Goal: Task Accomplishment & Management: Use online tool/utility

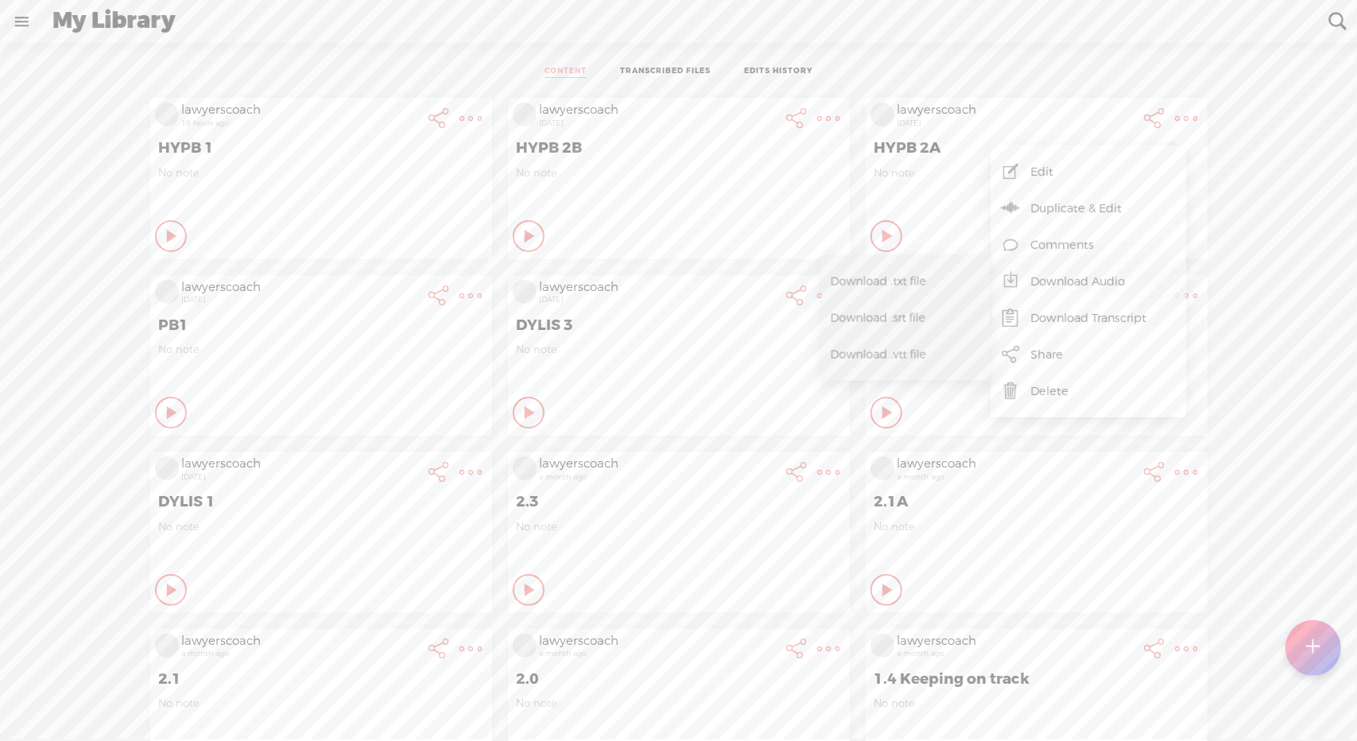
click at [1317, 653] on t at bounding box center [1314, 647] width 14 height 35
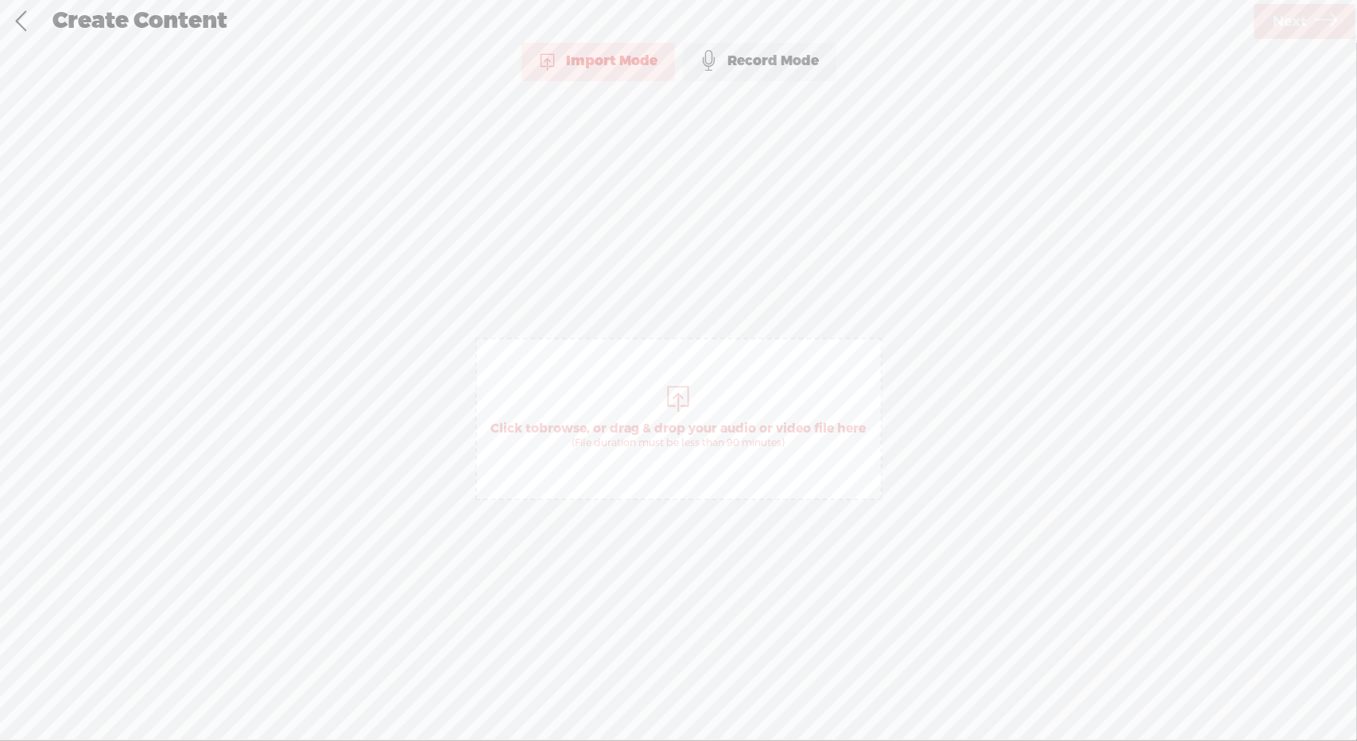
click at [681, 394] on div at bounding box center [679, 397] width 32 height 32
click at [1273, 15] on span "Next" at bounding box center [1290, 22] width 34 height 41
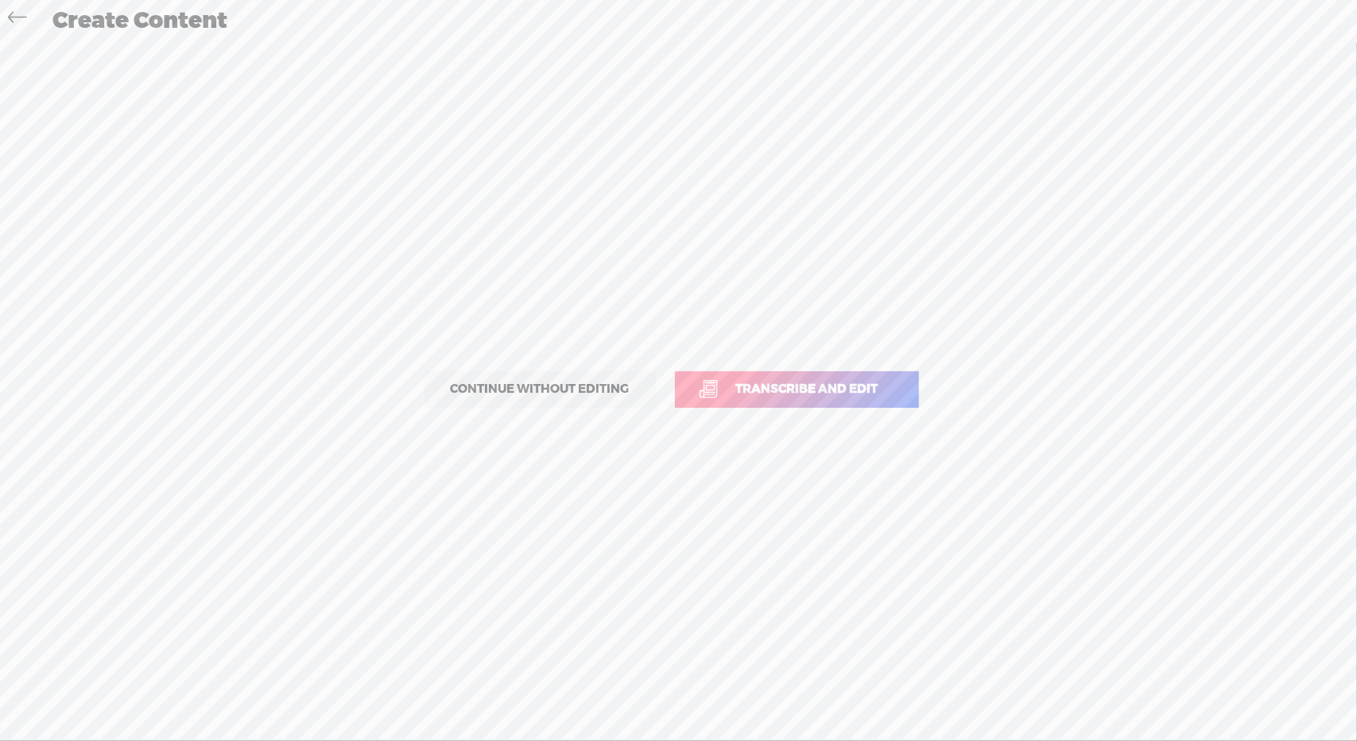
click at [784, 392] on span "Transcribe and edit" at bounding box center [807, 389] width 176 height 18
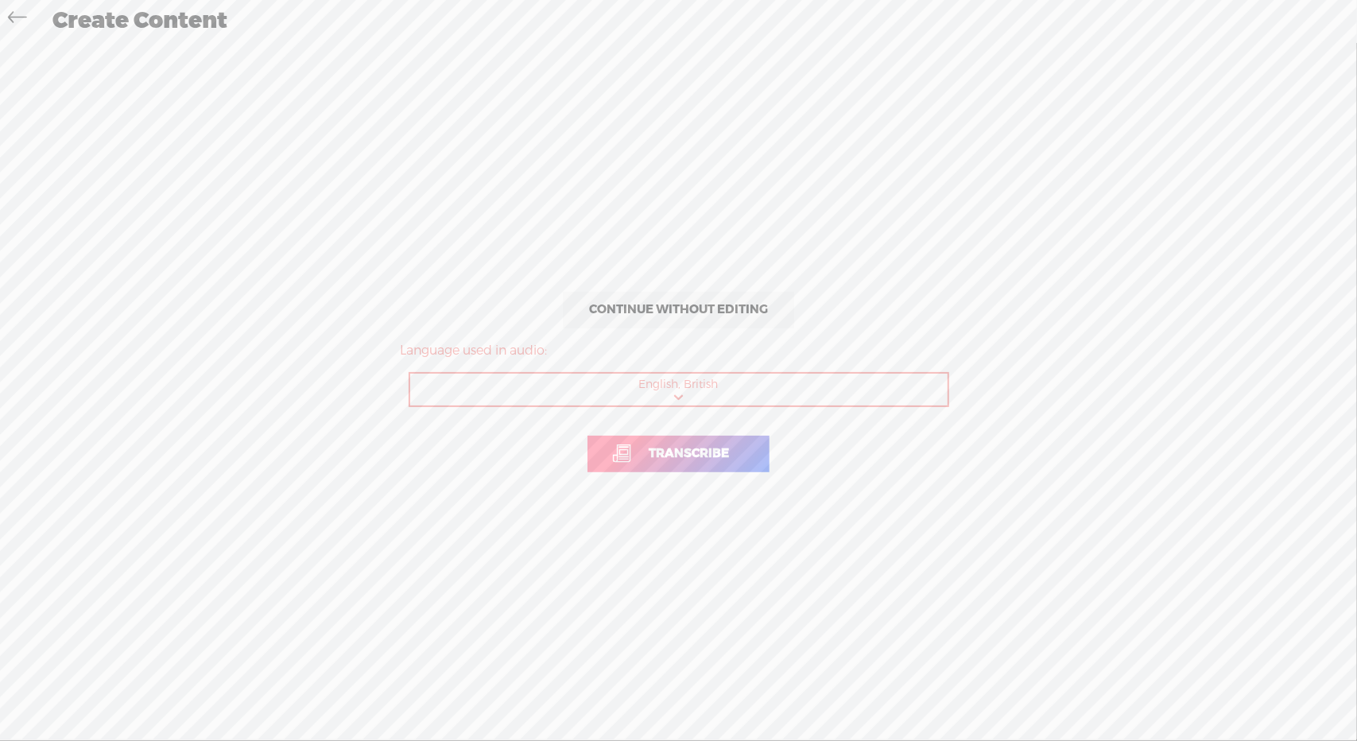
click at [724, 449] on span "Transcribe" at bounding box center [689, 453] width 114 height 18
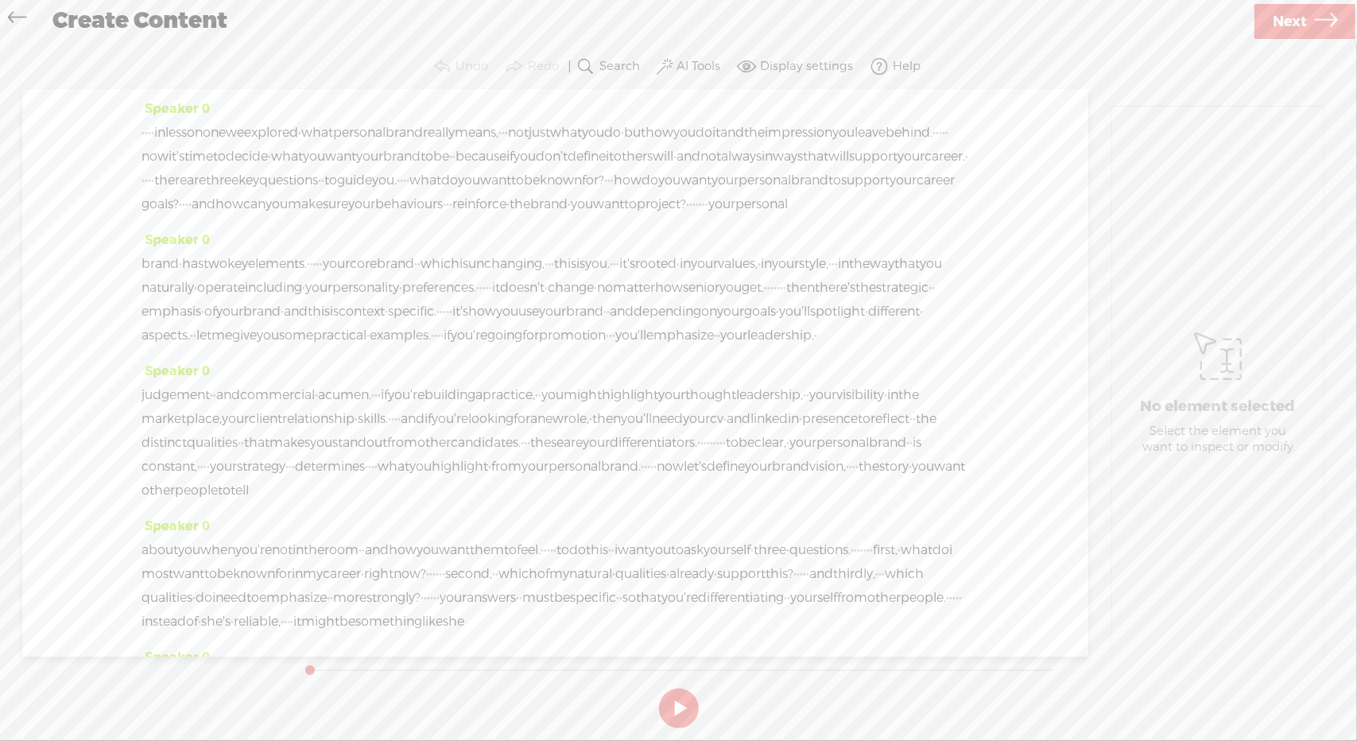
click at [700, 64] on label "AI Tools" at bounding box center [699, 67] width 44 height 16
click at [711, 112] on link at bounding box center [712, 113] width 16 height 16
click at [669, 706] on button at bounding box center [679, 708] width 40 height 40
drag, startPoint x: 339, startPoint y: 662, endPoint x: 283, endPoint y: 669, distance: 56.8
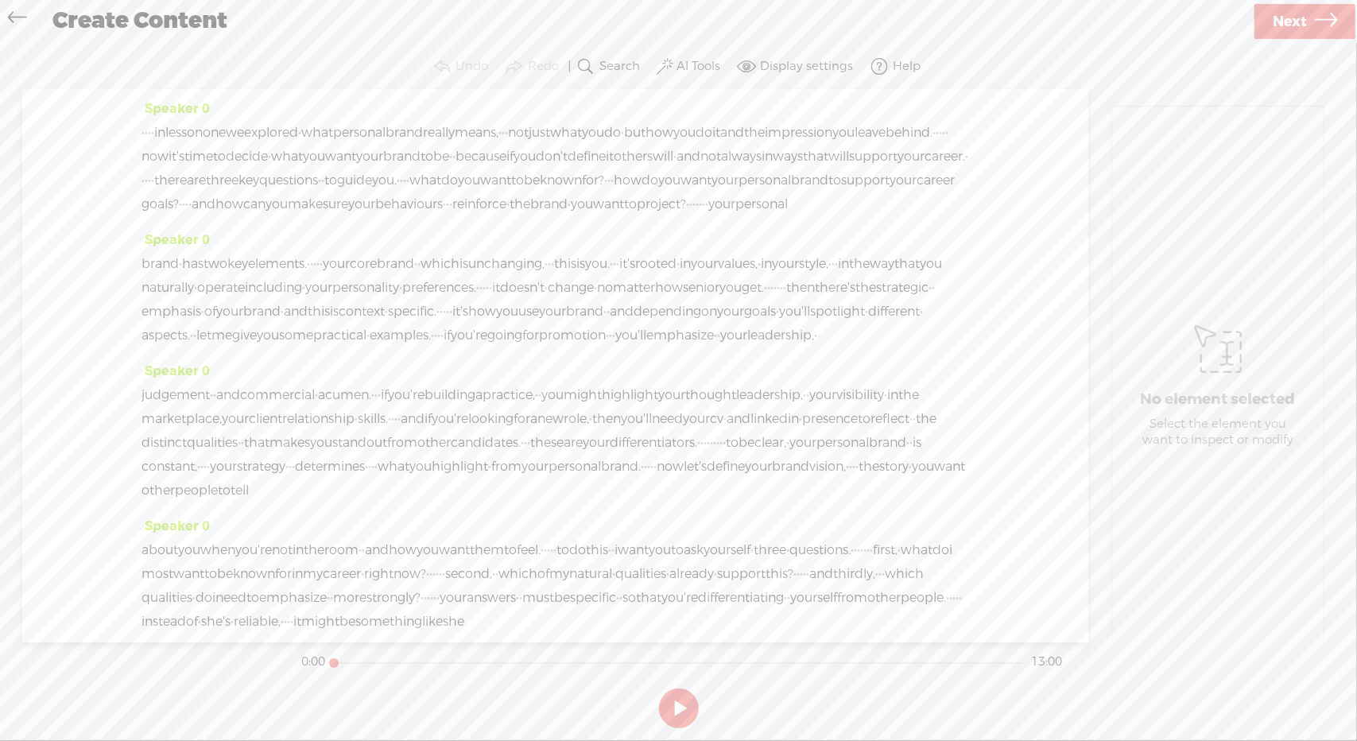
click at [283, 669] on div "Trebble audio editor works best with Google Chrome or Firefox. Please switch yo…" at bounding box center [678, 390] width 1325 height 690
click at [694, 71] on label "AI Tools" at bounding box center [699, 67] width 44 height 16
click at [576, 162] on link "Find Silences..." at bounding box center [562, 158] width 316 height 37
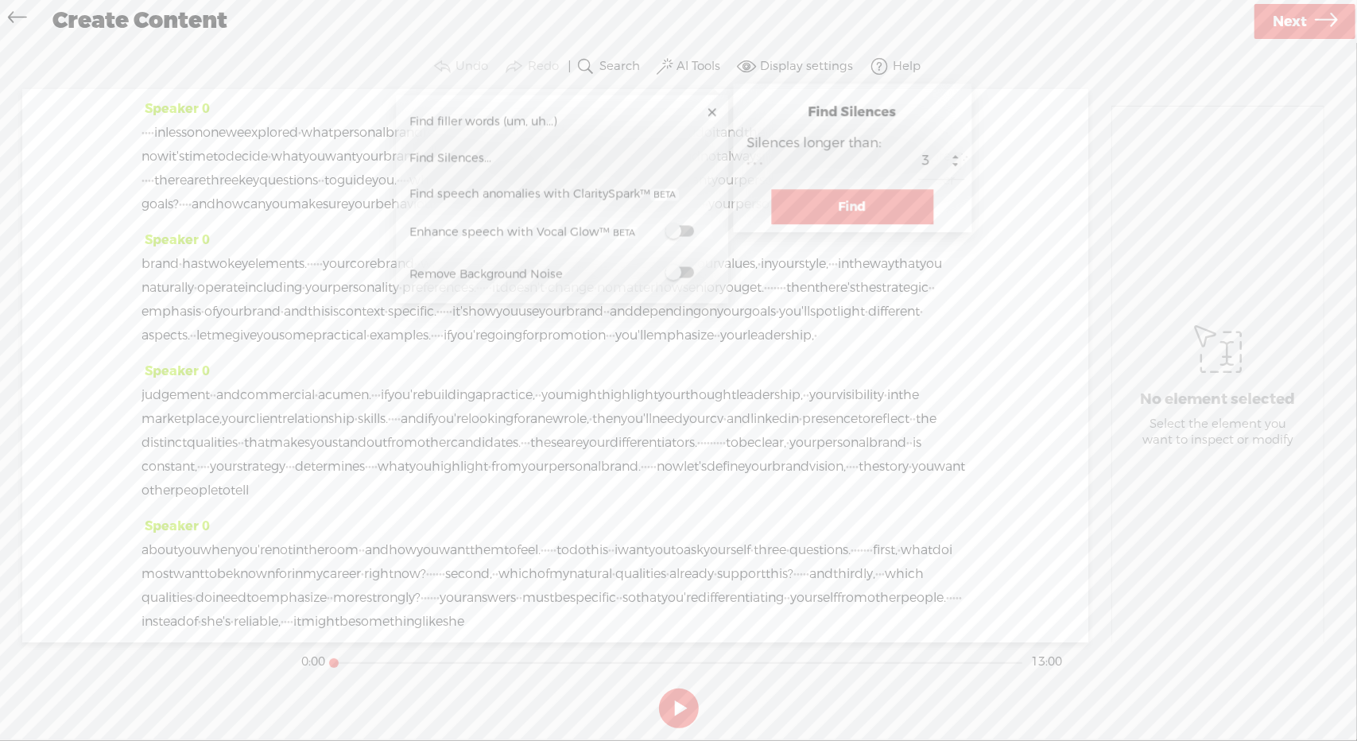
click at [832, 207] on button "Find" at bounding box center [852, 206] width 162 height 35
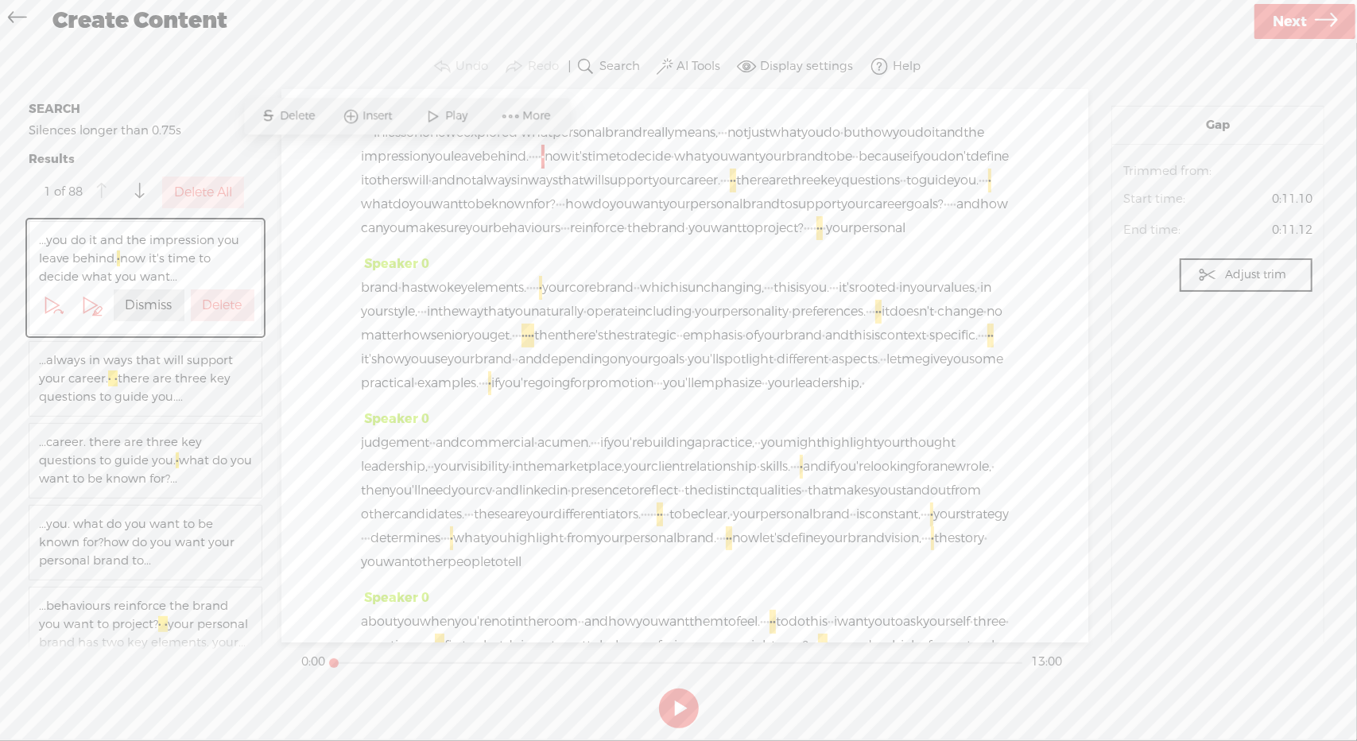
click at [174, 185] on label "Delete All" at bounding box center [203, 192] width 58 height 17
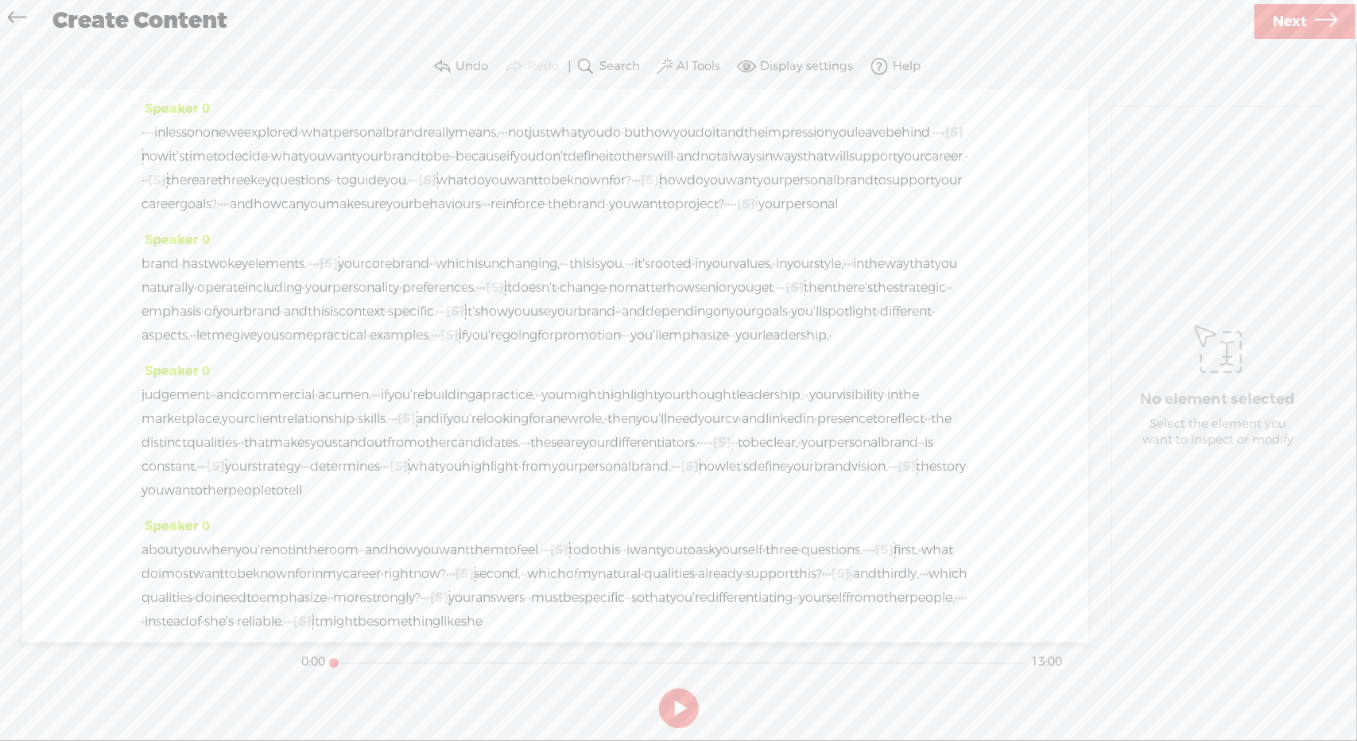
click at [676, 704] on button at bounding box center [679, 708] width 40 height 40
click at [731, 455] on span "·" at bounding box center [732, 443] width 3 height 24
click at [482, 520] on span "Delete" at bounding box center [488, 524] width 39 height 16
click at [750, 455] on span "·" at bounding box center [751, 443] width 3 height 24
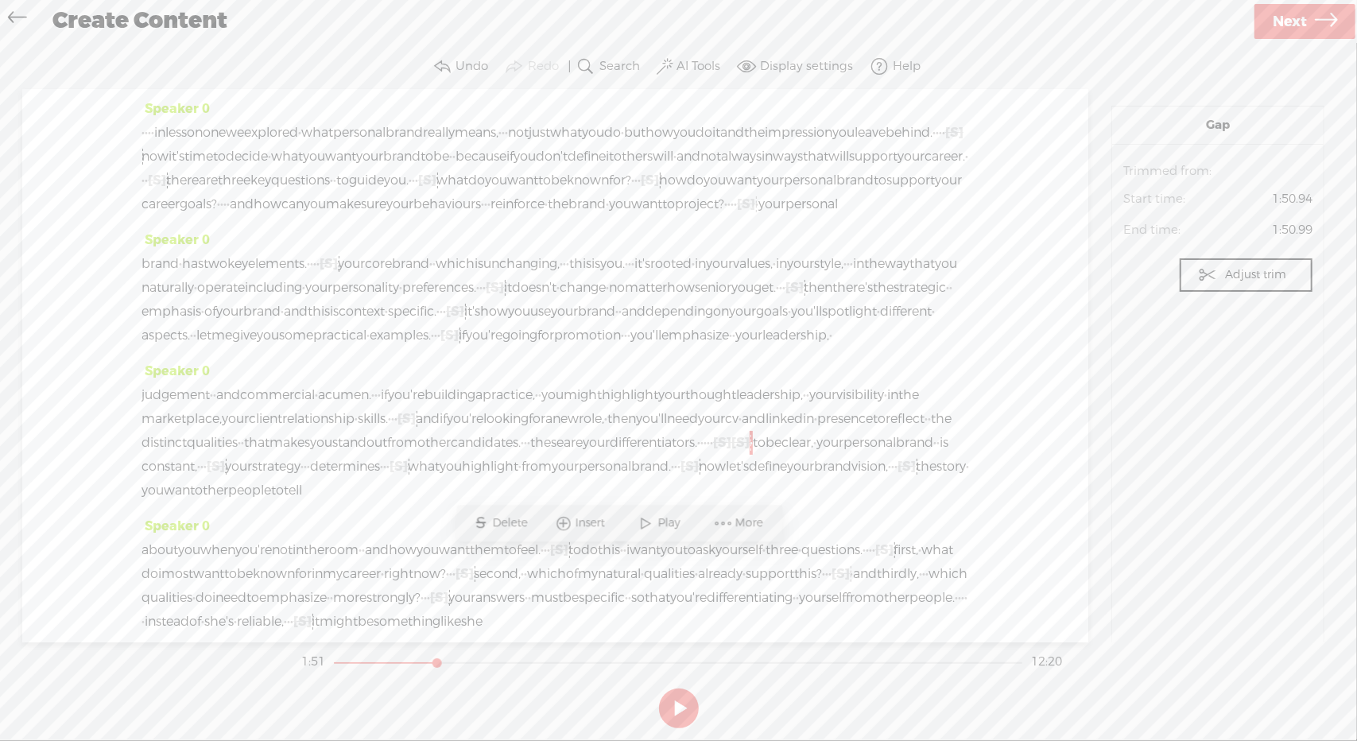
click at [519, 523] on span "Delete" at bounding box center [512, 524] width 39 height 16
click at [610, 455] on span "differentiators." at bounding box center [653, 443] width 87 height 24
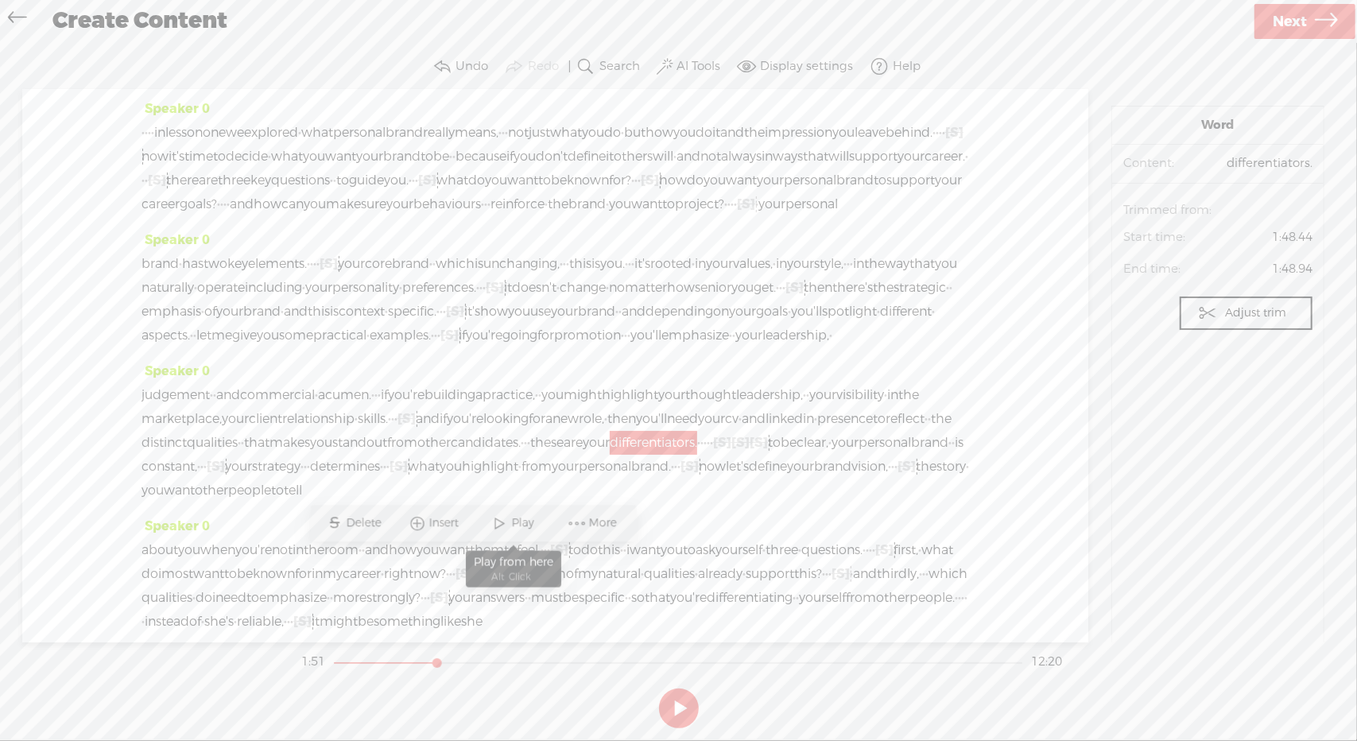
click at [510, 519] on span at bounding box center [500, 523] width 24 height 29
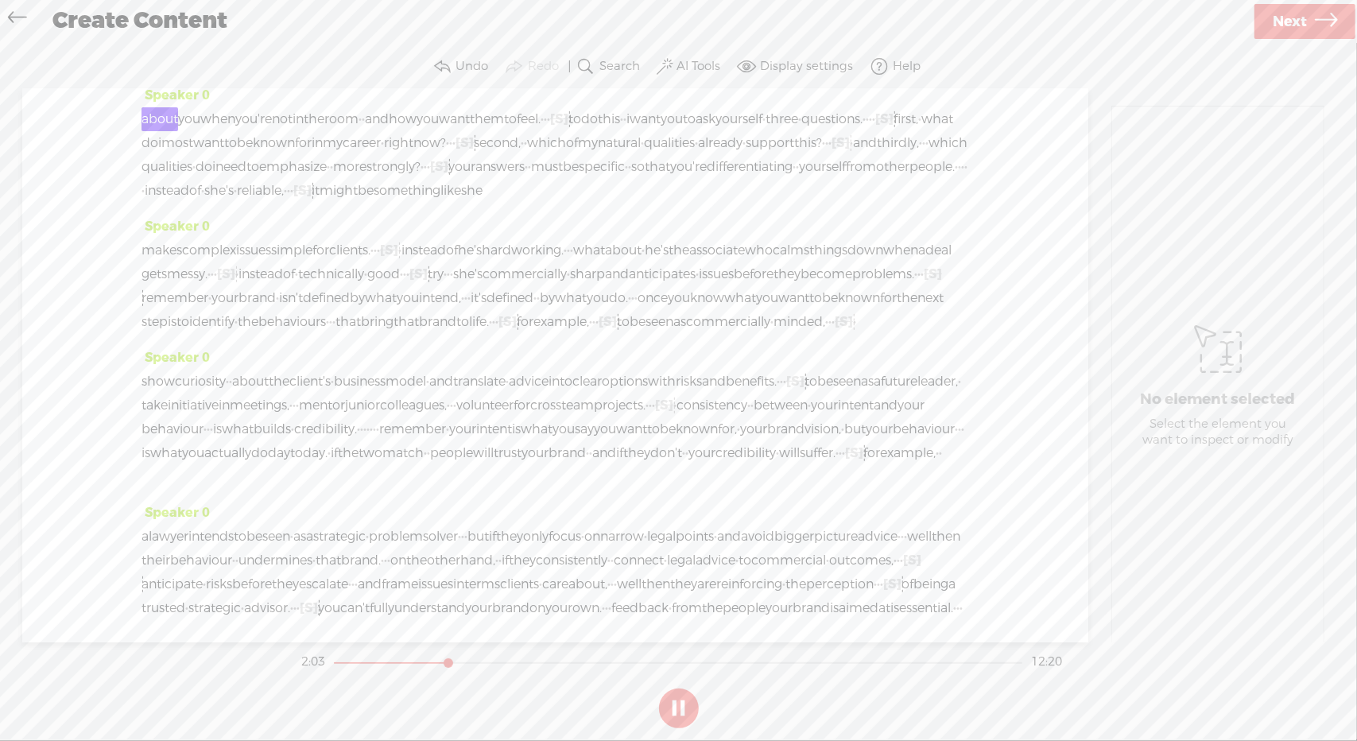
scroll to position [497, 0]
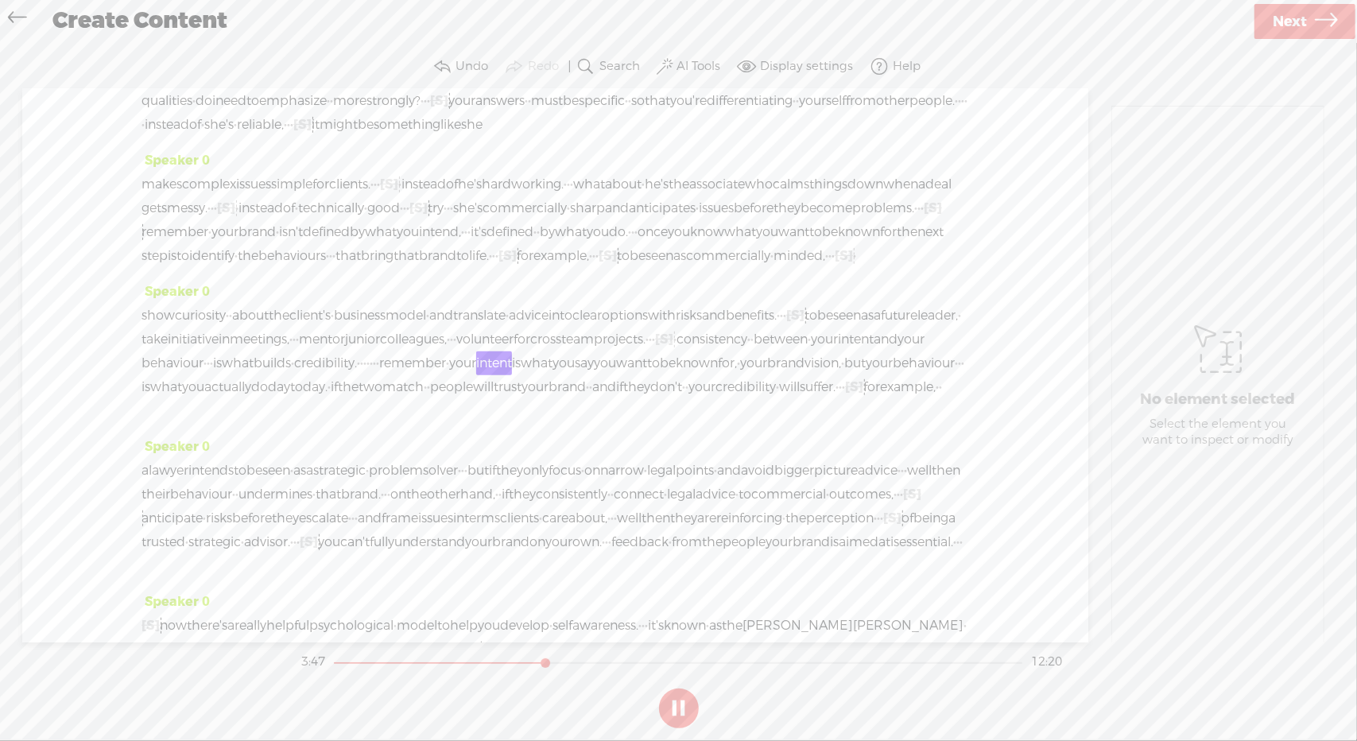
click at [671, 705] on button at bounding box center [679, 708] width 40 height 40
click at [655, 347] on span "[S]" at bounding box center [664, 339] width 18 height 17
click at [281, 504] on span "Restore" at bounding box center [279, 515] width 79 height 29
click at [682, 704] on button at bounding box center [679, 708] width 40 height 40
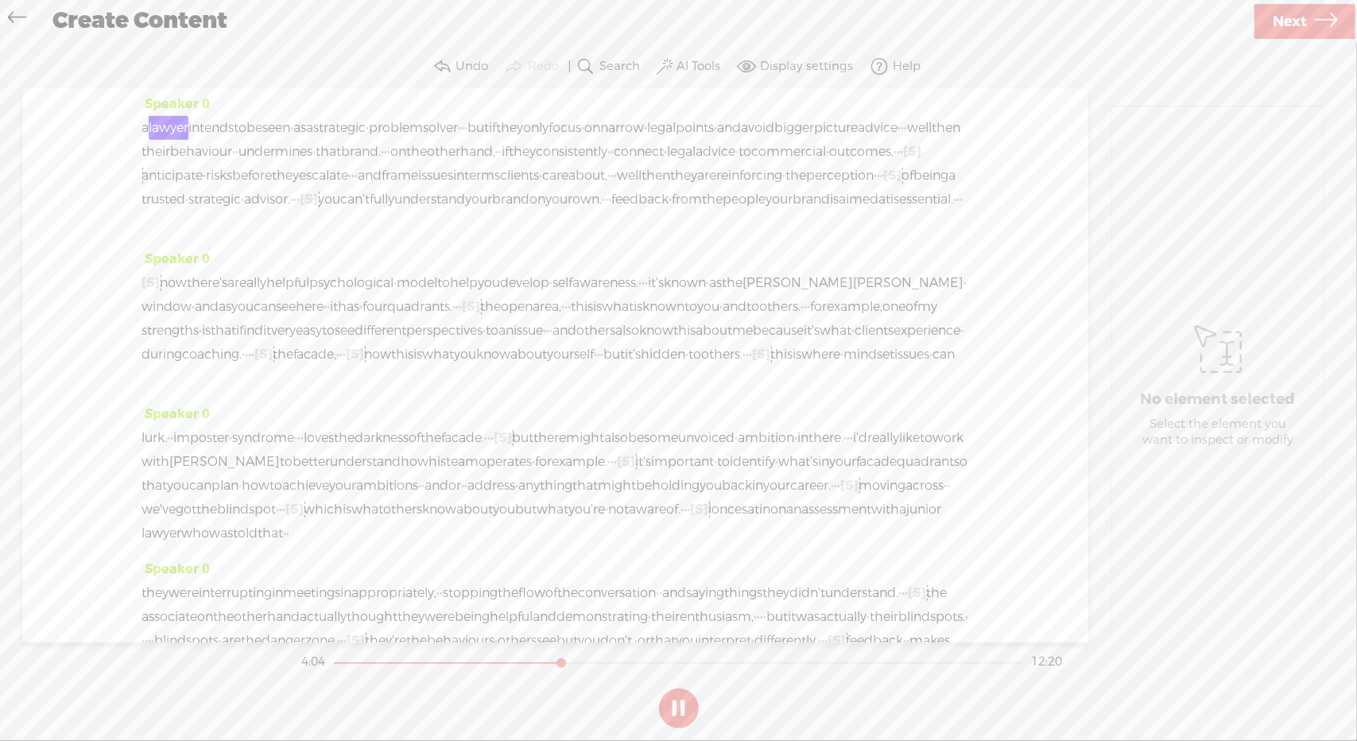
scroll to position [1010, 0]
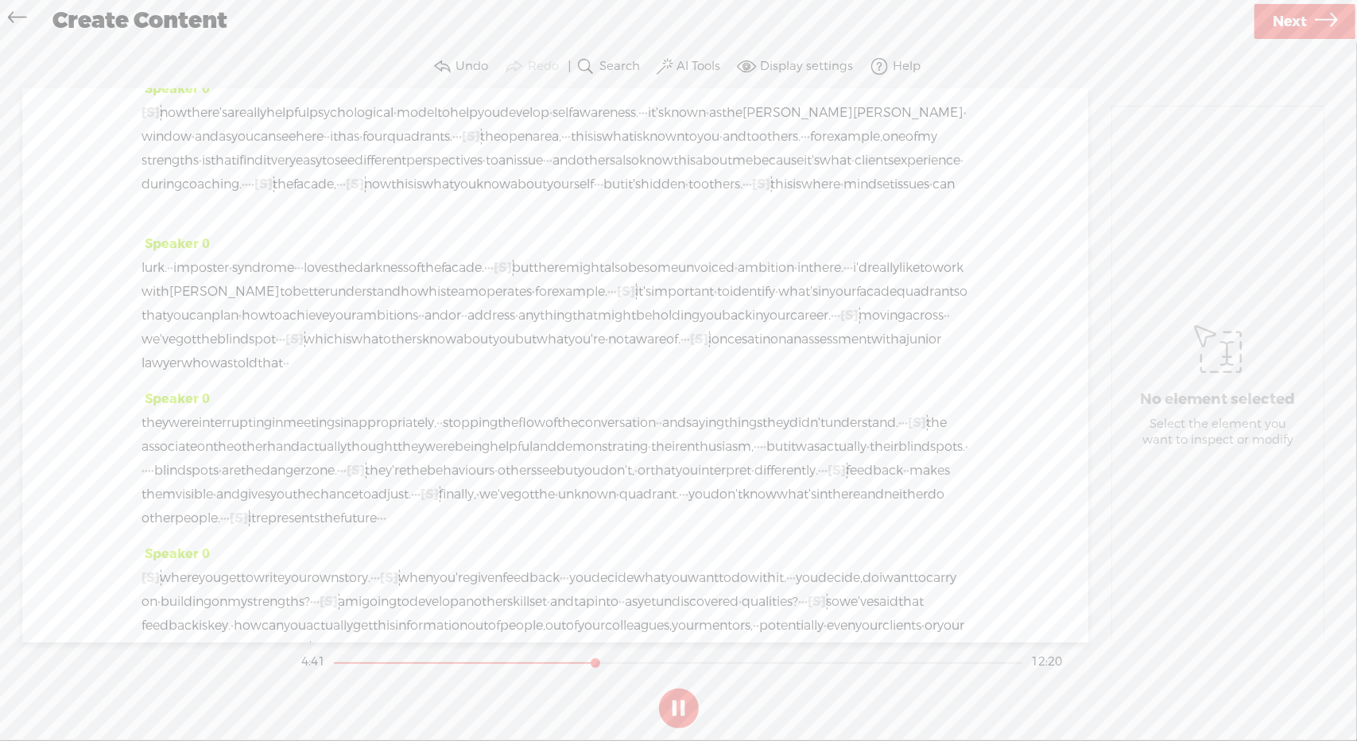
click at [304, 37] on span "[S]" at bounding box center [309, 29] width 18 height 17
click at [320, 227] on span "Restore" at bounding box center [315, 230] width 45 height 16
click at [833, 41] on span "aimed" at bounding box center [853, 29] width 40 height 24
click at [185, 41] on span "trusted" at bounding box center [164, 29] width 44 height 24
click at [954, 212] on span at bounding box center [948, 205] width 24 height 29
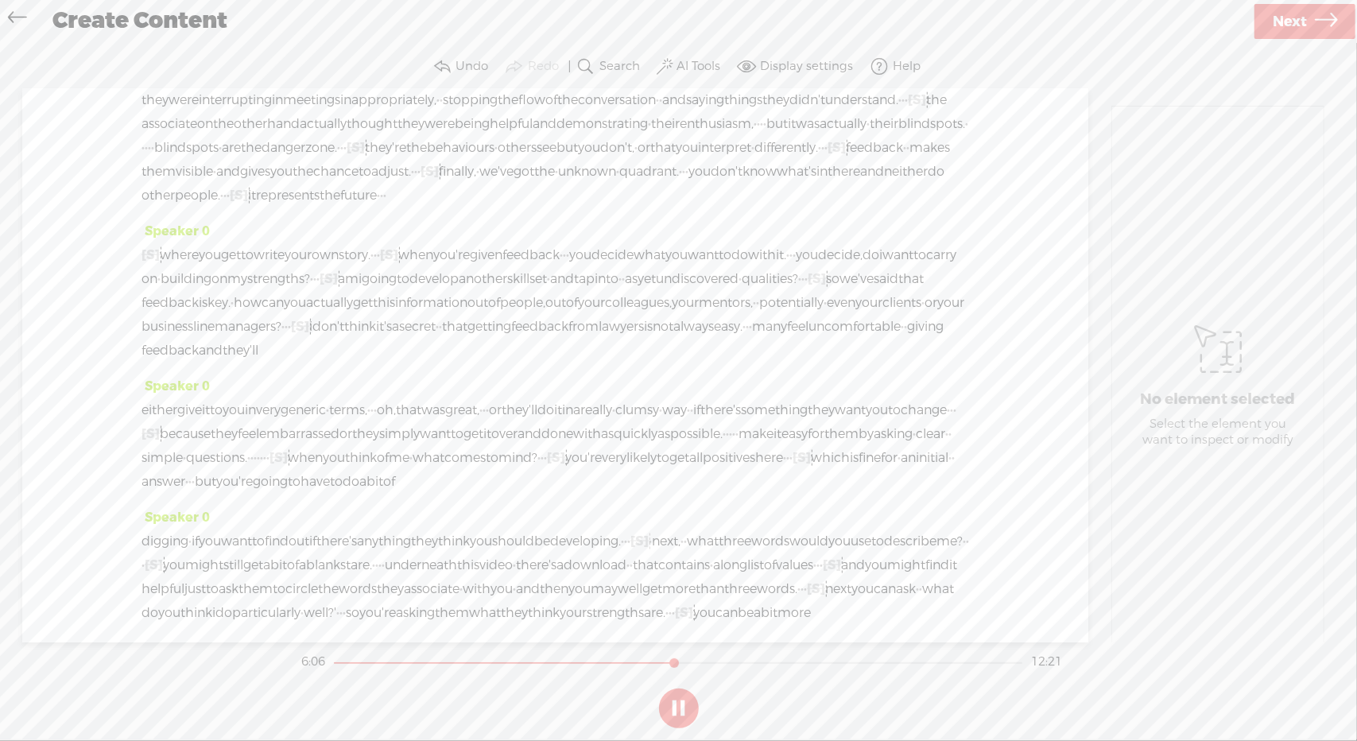
scroll to position [1487, 0]
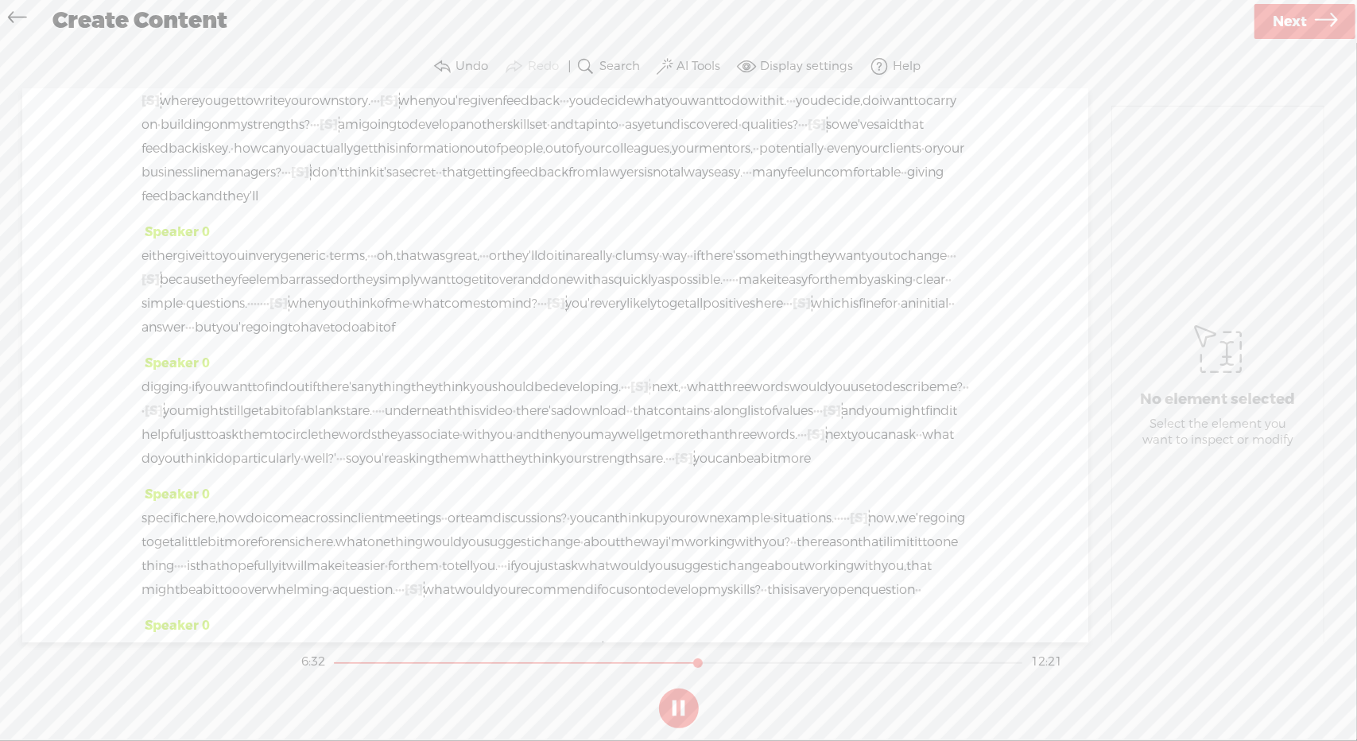
click at [679, 700] on button at bounding box center [679, 708] width 40 height 40
click at [886, 237] on span "Restore" at bounding box center [892, 242] width 45 height 16
click at [865, 247] on span "Play" at bounding box center [873, 242] width 26 height 16
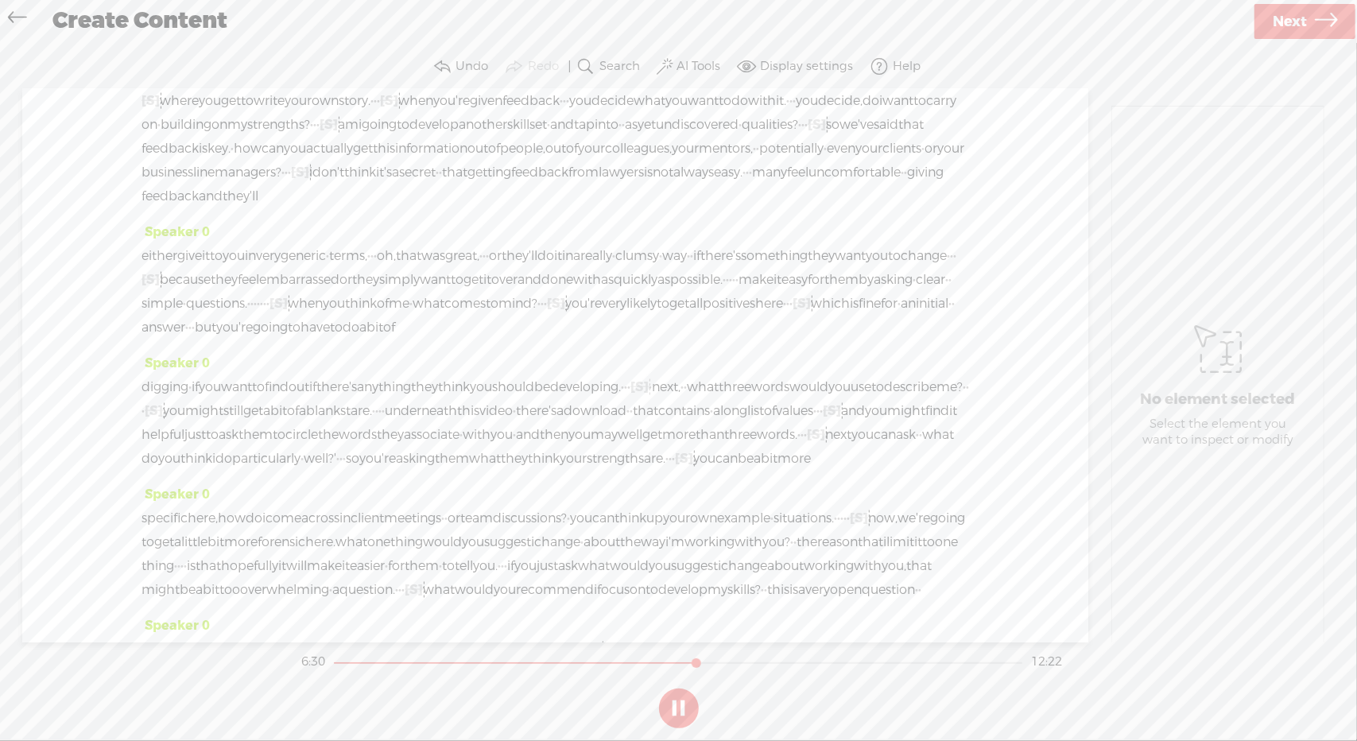
click at [676, 712] on button at bounding box center [679, 708] width 40 height 40
drag, startPoint x: 846, startPoint y: 283, endPoint x: 867, endPoint y: 281, distance: 20.8
click at [752, 246] on span "Delete" at bounding box center [755, 242] width 39 height 16
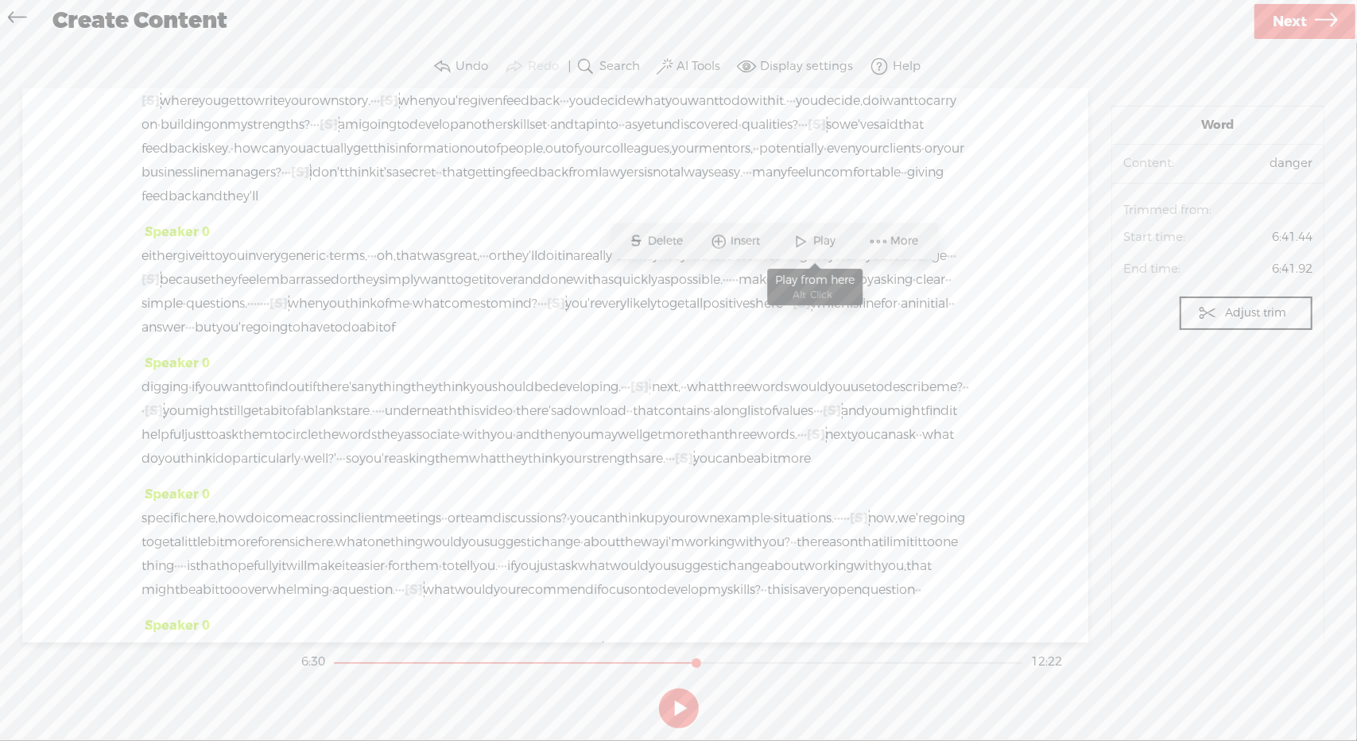
click at [829, 243] on span "Play" at bounding box center [827, 242] width 26 height 16
click at [684, 715] on button at bounding box center [679, 708] width 40 height 40
click at [248, 49] on span "[S]" at bounding box center [239, 41] width 18 height 17
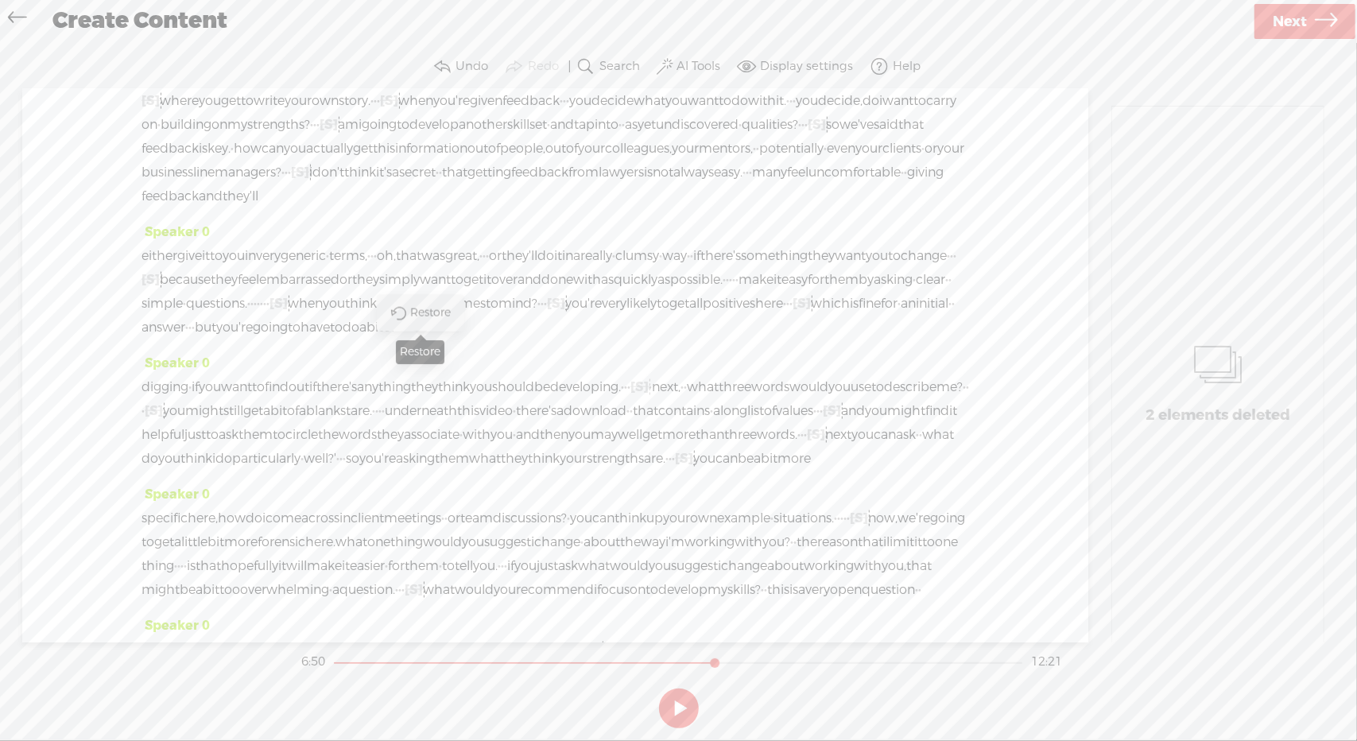
click at [436, 308] on span "Restore" at bounding box center [432, 313] width 45 height 16
click at [220, 53] on span "people." at bounding box center [197, 41] width 45 height 24
click at [405, 308] on span "Play" at bounding box center [407, 313] width 26 height 16
click at [690, 710] on button at bounding box center [679, 708] width 40 height 40
drag, startPoint x: 383, startPoint y: 354, endPoint x: 397, endPoint y: 354, distance: 14.3
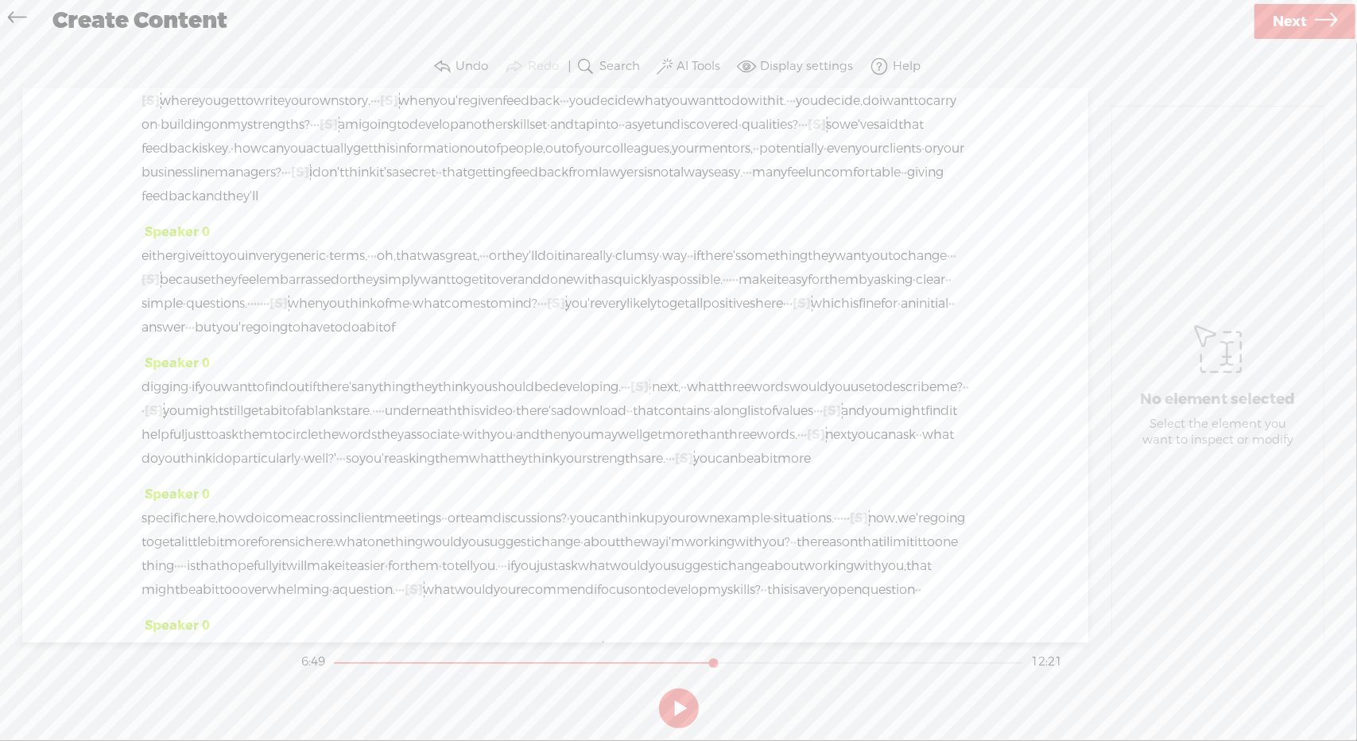
click at [283, 316] on span "Delete" at bounding box center [288, 313] width 39 height 16
click at [220, 53] on span "people." at bounding box center [197, 41] width 45 height 24
click at [391, 308] on span at bounding box center [382, 313] width 24 height 29
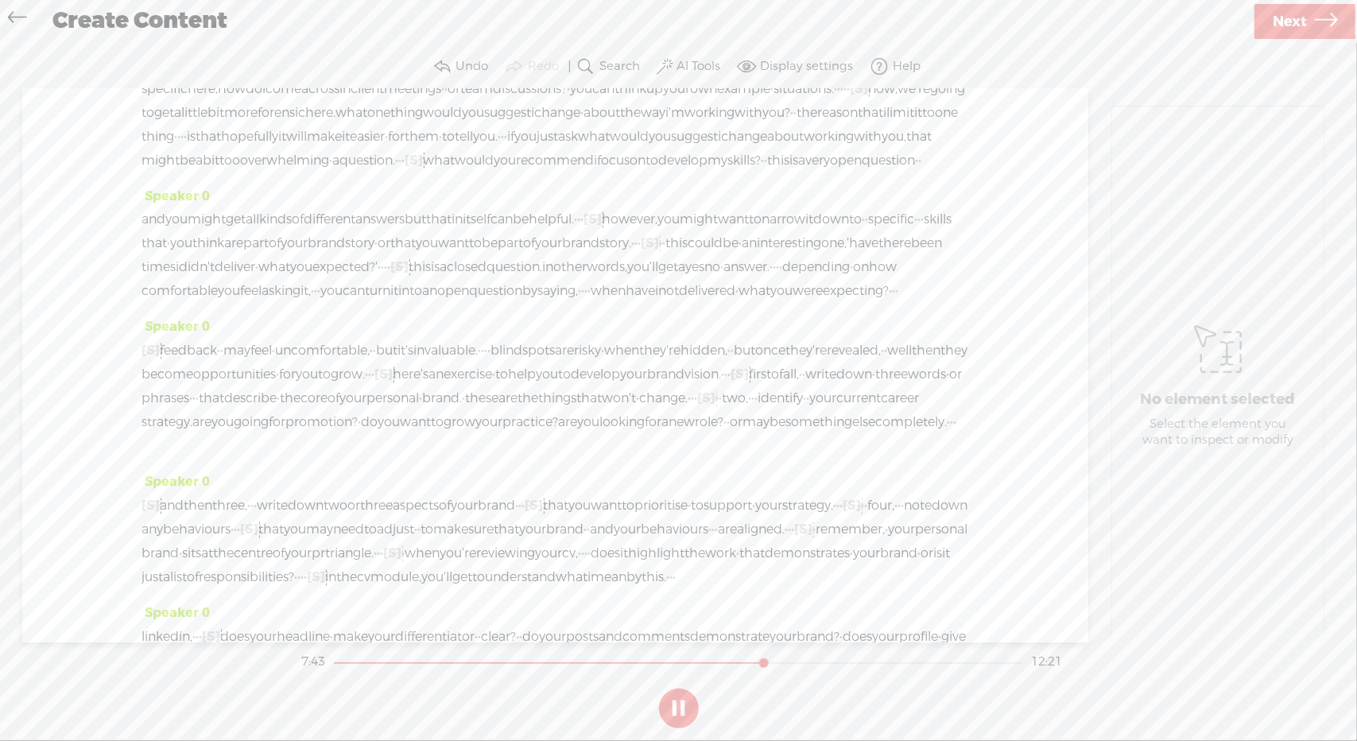
scroll to position [1952, 0]
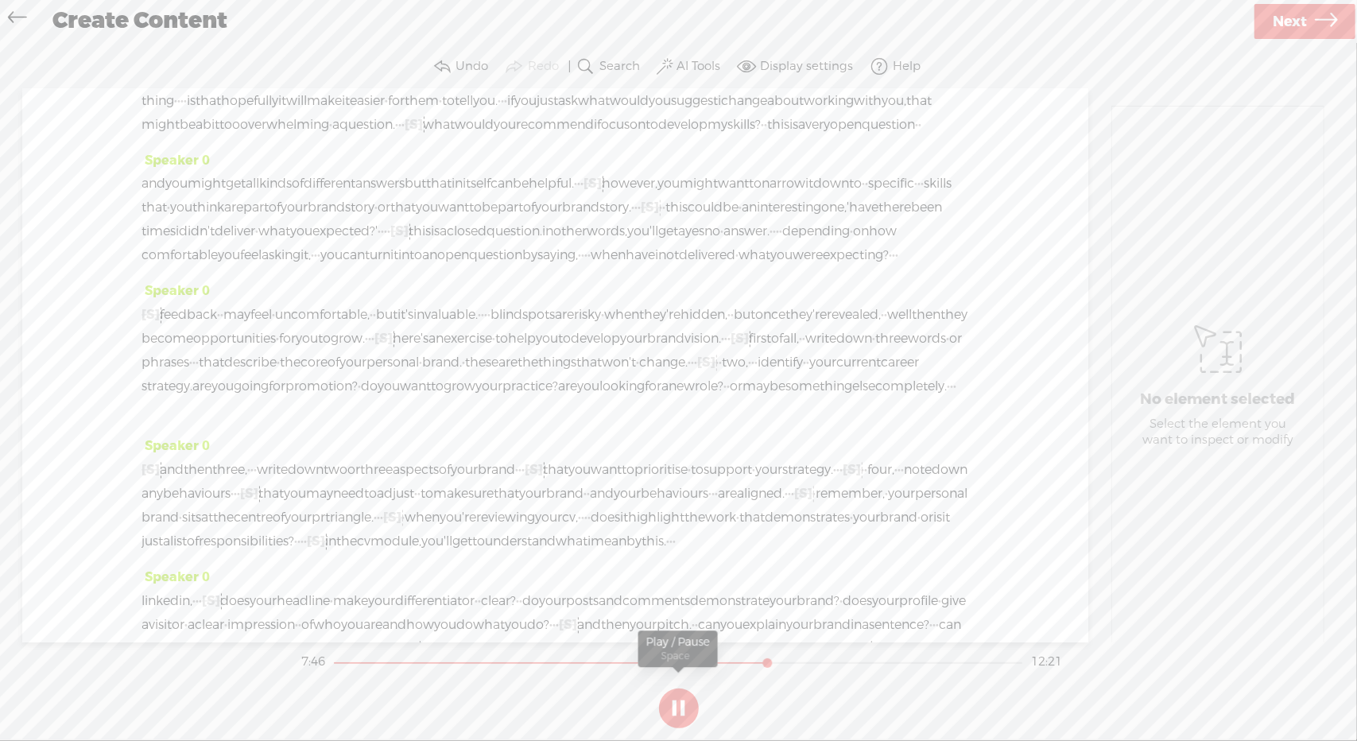
click at [678, 724] on button at bounding box center [679, 708] width 40 height 40
drag, startPoint x: 452, startPoint y: 148, endPoint x: 468, endPoint y: 150, distance: 16.1
click at [369, 112] on span "Delete" at bounding box center [370, 111] width 39 height 16
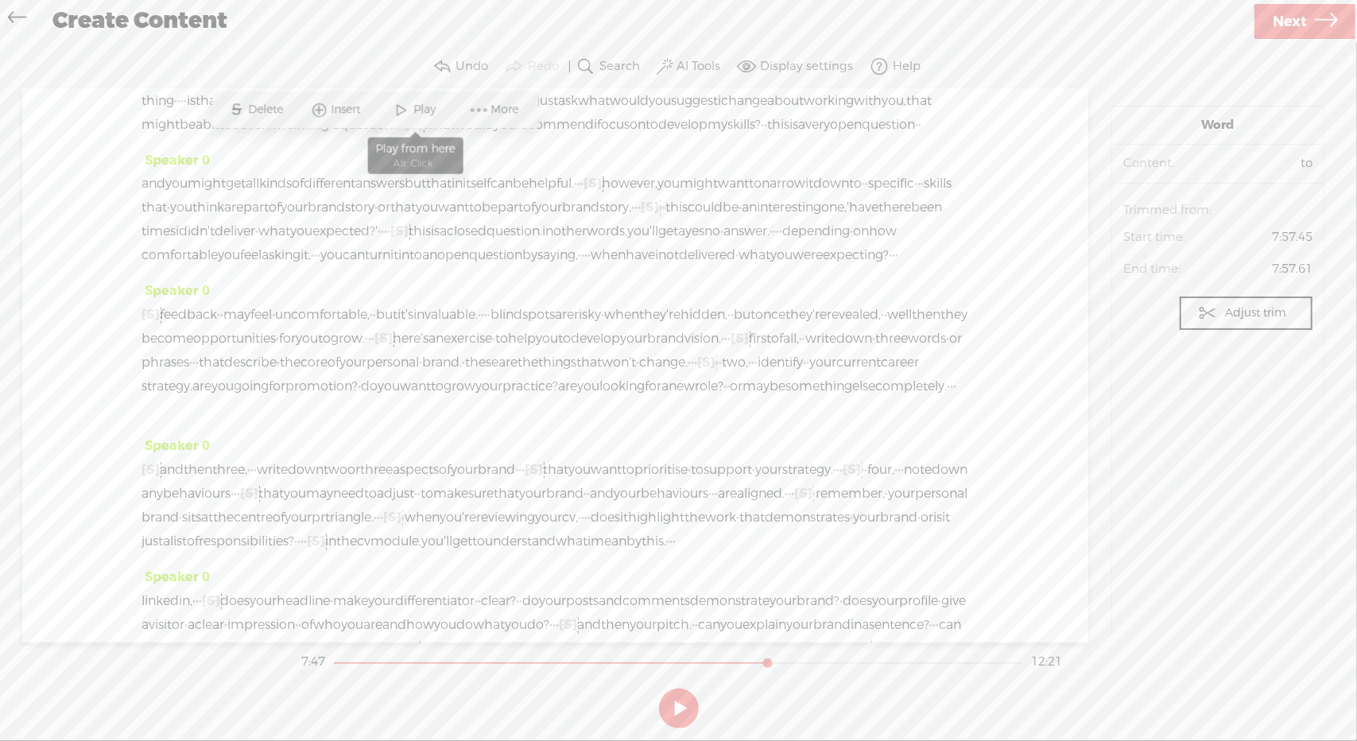
click at [421, 121] on span "Play" at bounding box center [414, 109] width 79 height 29
click at [693, 713] on button at bounding box center [679, 708] width 40 height 40
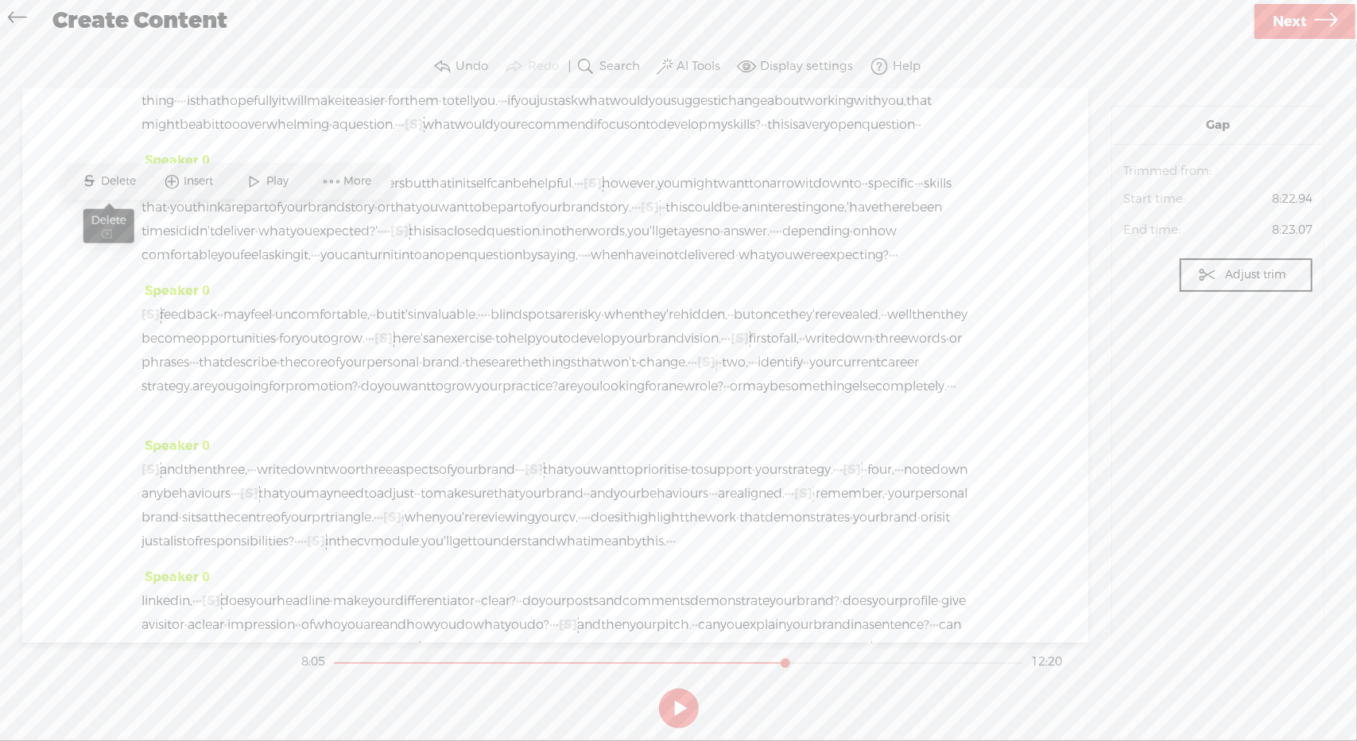
click at [122, 185] on span "Delete" at bounding box center [121, 182] width 39 height 16
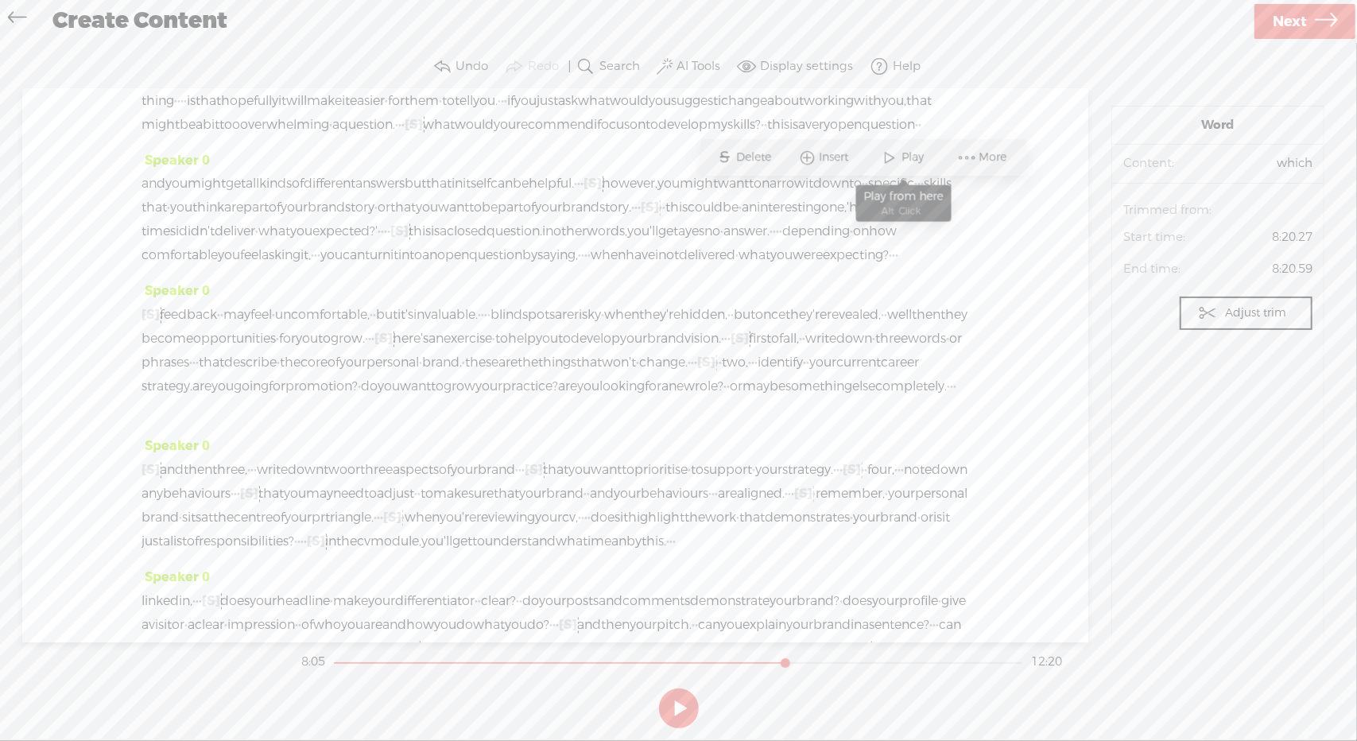
click at [916, 160] on span "Play" at bounding box center [915, 158] width 26 height 16
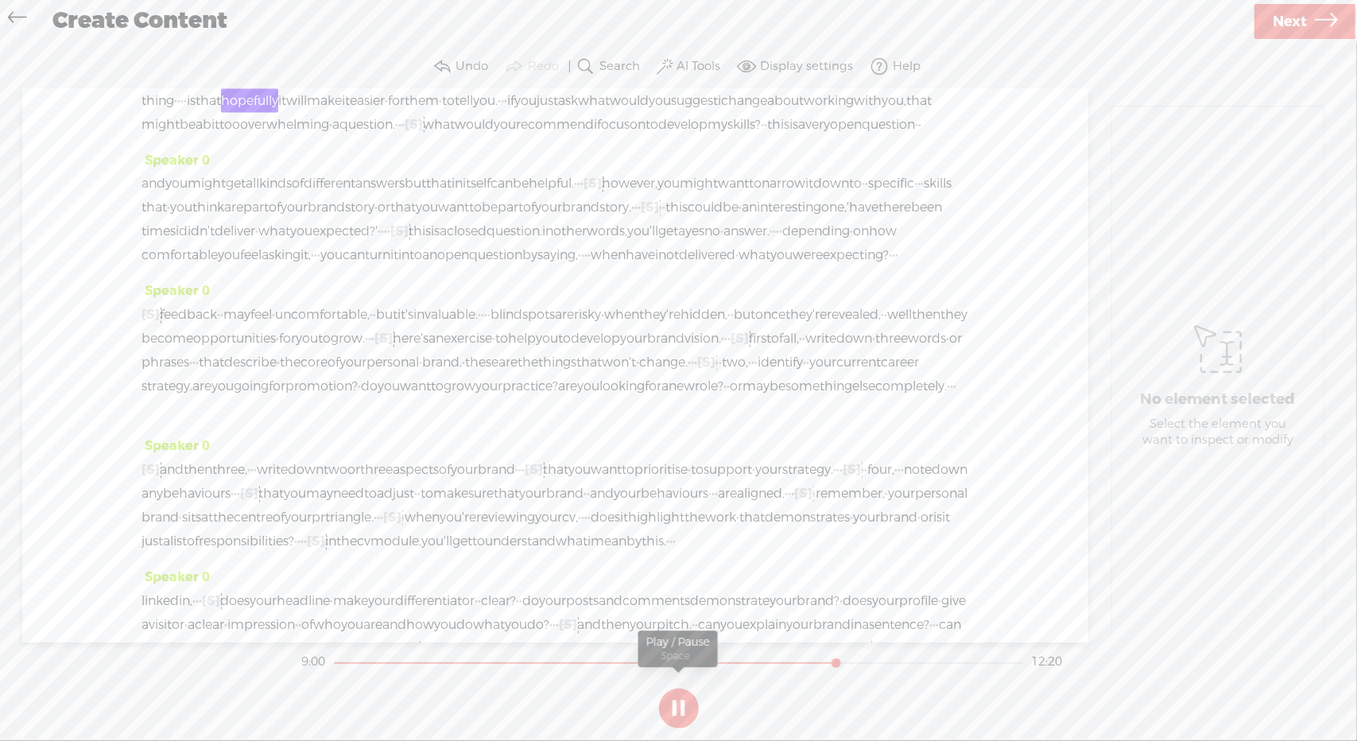
click at [677, 707] on button at bounding box center [679, 708] width 40 height 40
click at [858, 89] on span "that" at bounding box center [870, 77] width 25 height 24
click at [451, 459] on span "S Delete" at bounding box center [451, 467] width 79 height 29
click at [797, 89] on span "the" at bounding box center [807, 77] width 21 height 24
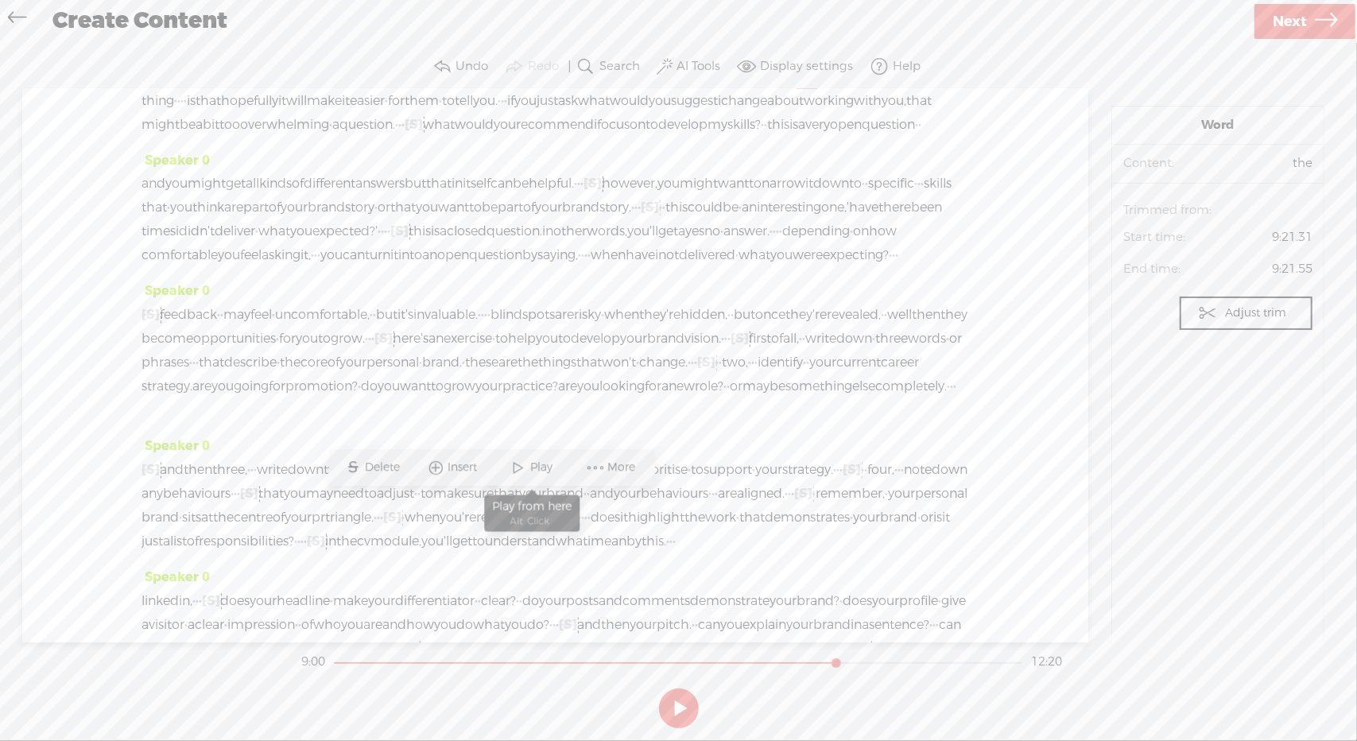
click at [545, 464] on span "Play" at bounding box center [544, 468] width 26 height 16
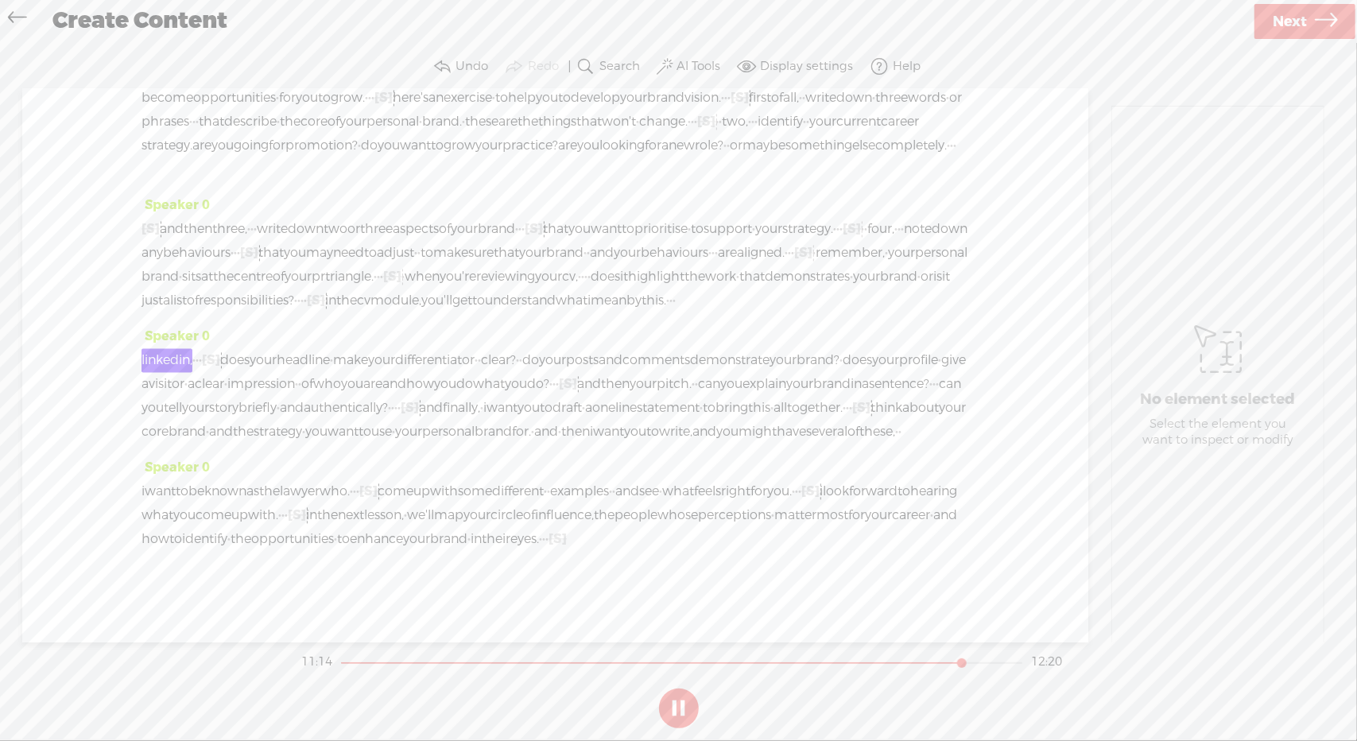
scroll to position [2813, 0]
click at [673, 705] on button at bounding box center [679, 708] width 40 height 40
drag, startPoint x: 735, startPoint y: 386, endPoint x: 166, endPoint y: 405, distance: 568.7
click at [166, 405] on div "linkedin, · · · [S] · does your headline · make your differentiator · · clear? …" at bounding box center [556, 395] width 828 height 95
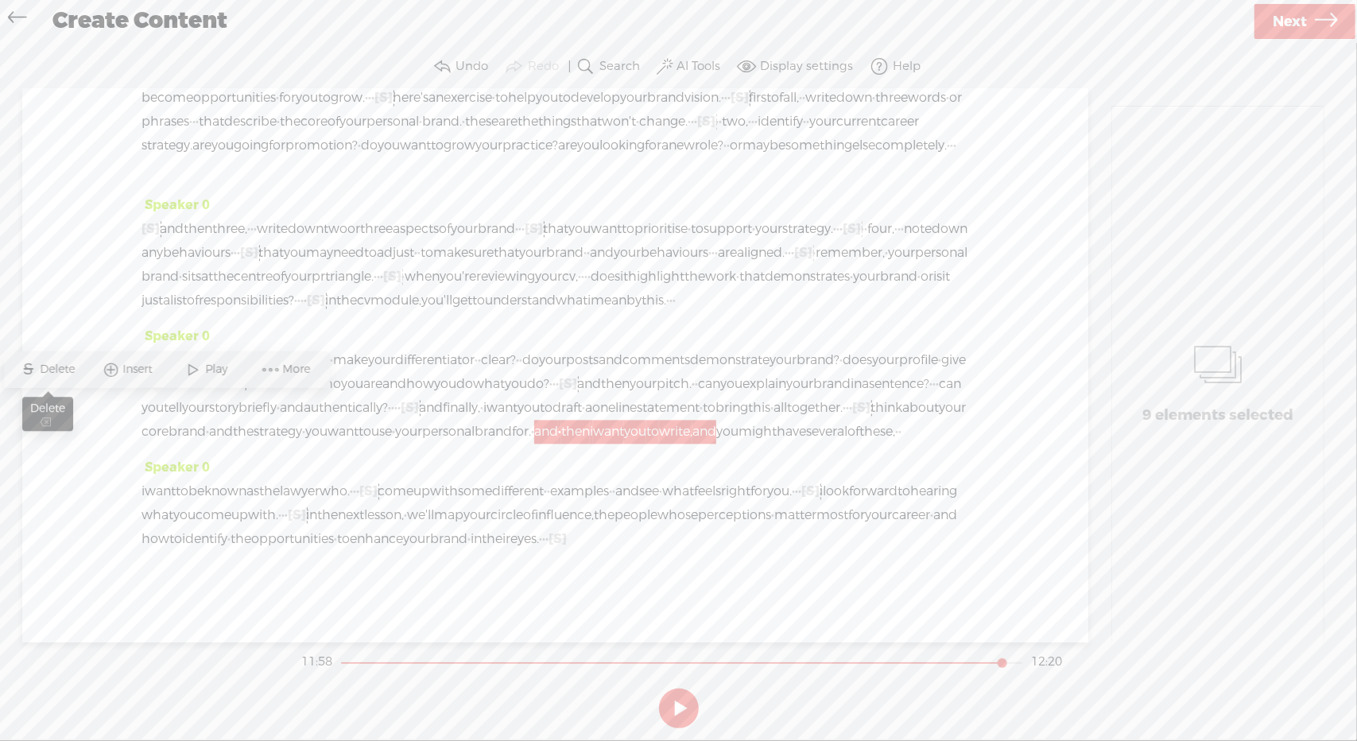
click at [41, 367] on span "Delete" at bounding box center [60, 370] width 39 height 16
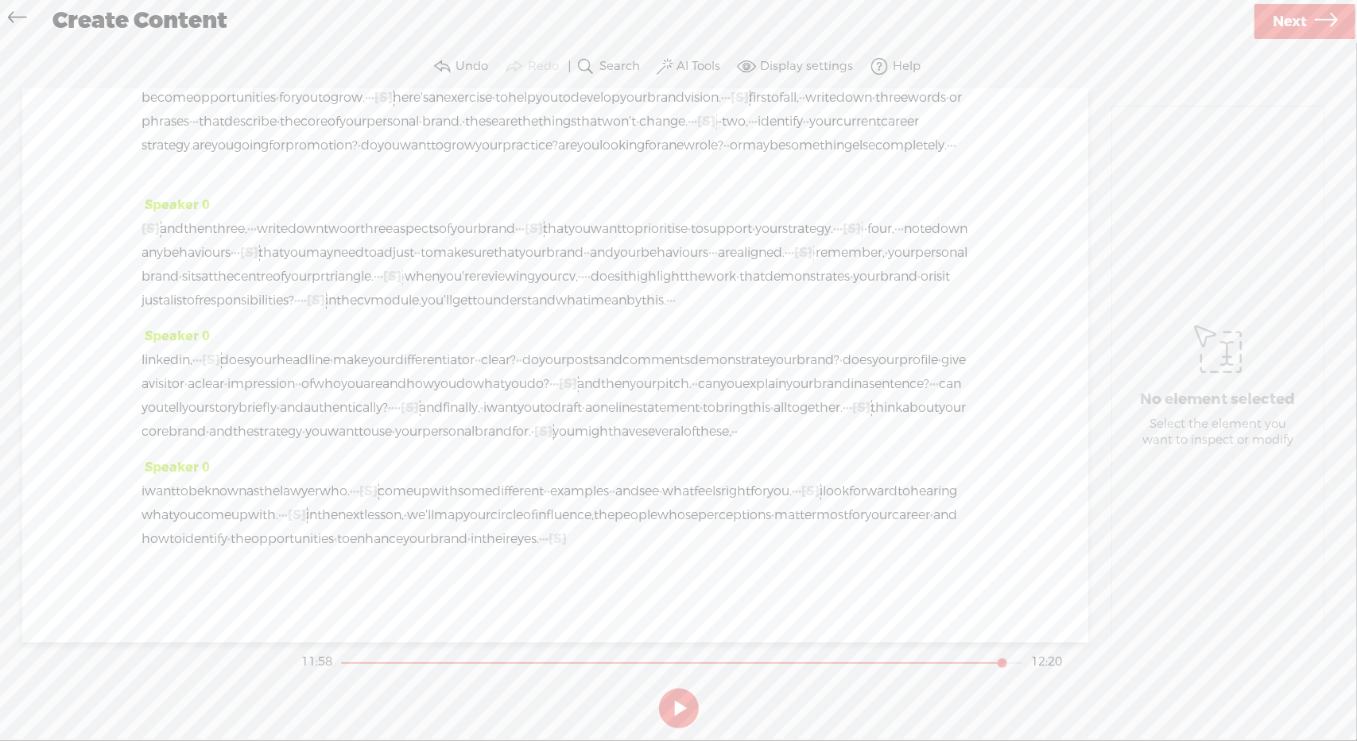
click at [359, 420] on span "want" at bounding box center [343, 432] width 31 height 24
click at [533, 346] on span "Play" at bounding box center [531, 346] width 26 height 16
click at [1313, 20] on link "Next" at bounding box center [1304, 21] width 101 height 35
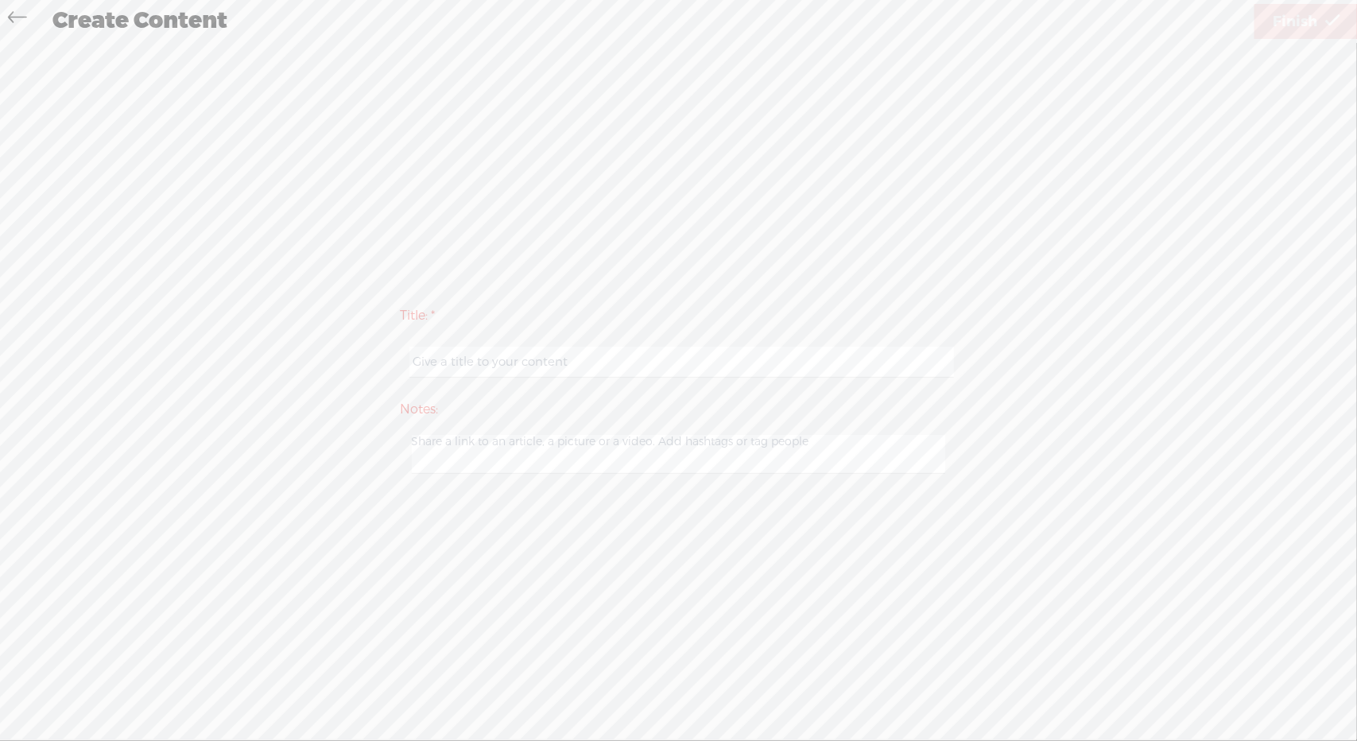
click at [725, 357] on input "text" at bounding box center [681, 362] width 545 height 31
type input "HYPB 2 reworked"
click at [1316, 20] on span "Finish" at bounding box center [1295, 22] width 45 height 41
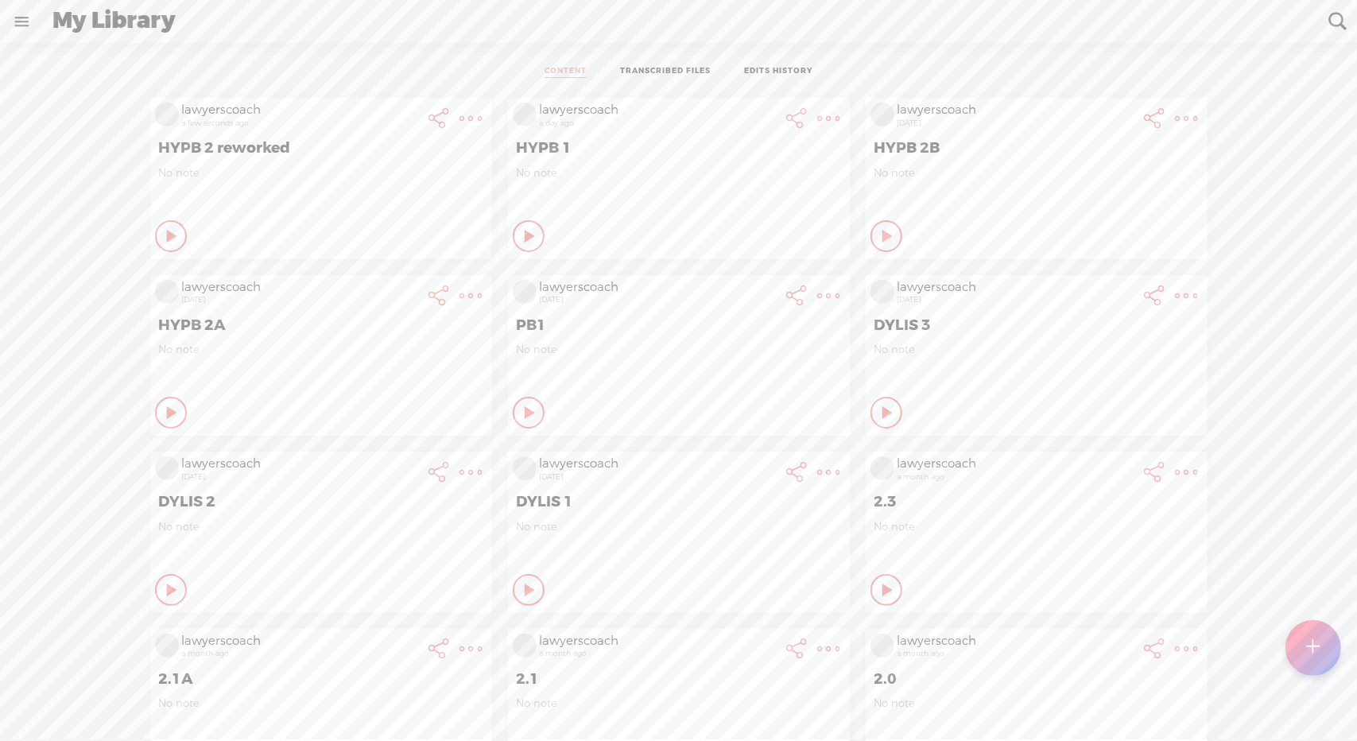
click at [460, 120] on t at bounding box center [471, 118] width 22 height 22
click at [385, 285] on link "Download Audio" at bounding box center [373, 281] width 180 height 37
click at [211, 265] on span "Download .mp3 file" at bounding box center [185, 264] width 140 height 36
click at [1303, 645] on div at bounding box center [1313, 648] width 56 height 56
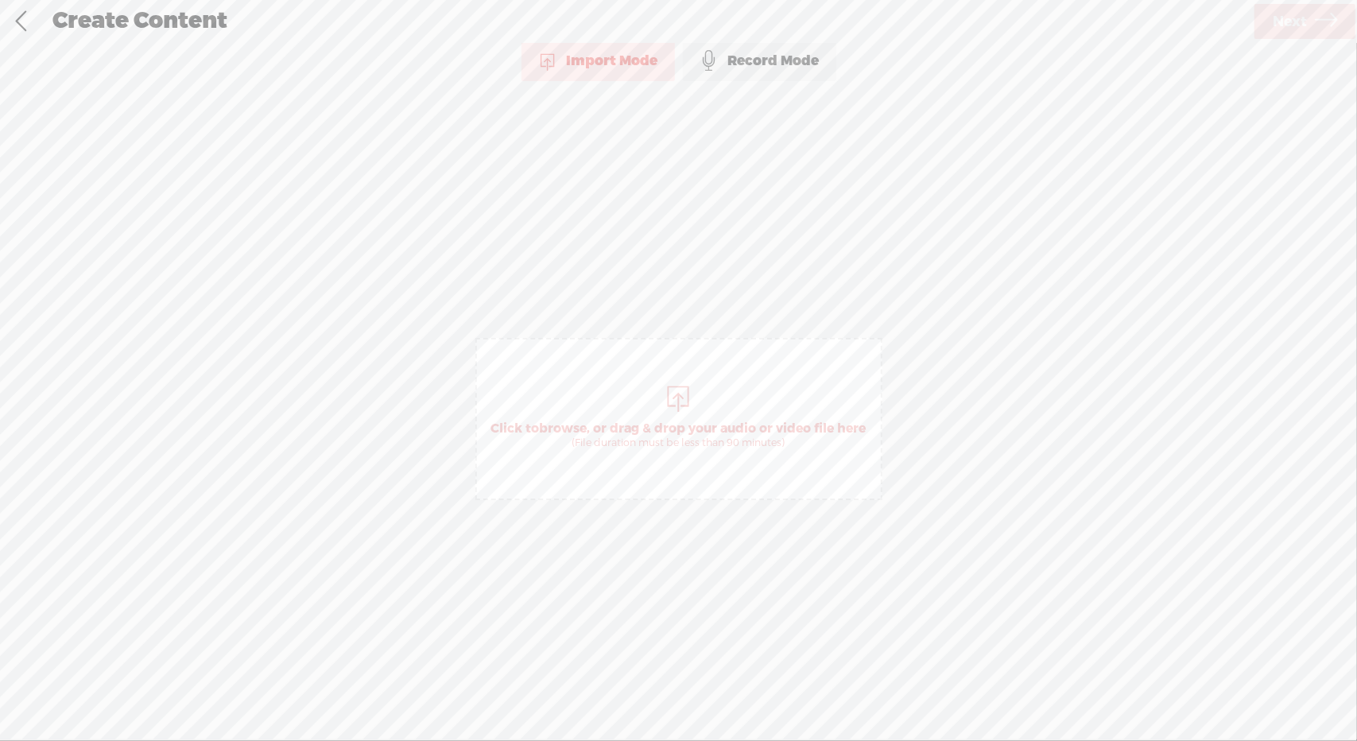
click at [671, 415] on span "Click to browse , or drag & drop your audio or video file here (File duration m…" at bounding box center [678, 435] width 391 height 45
click at [1280, 20] on span "Next" at bounding box center [1290, 22] width 34 height 41
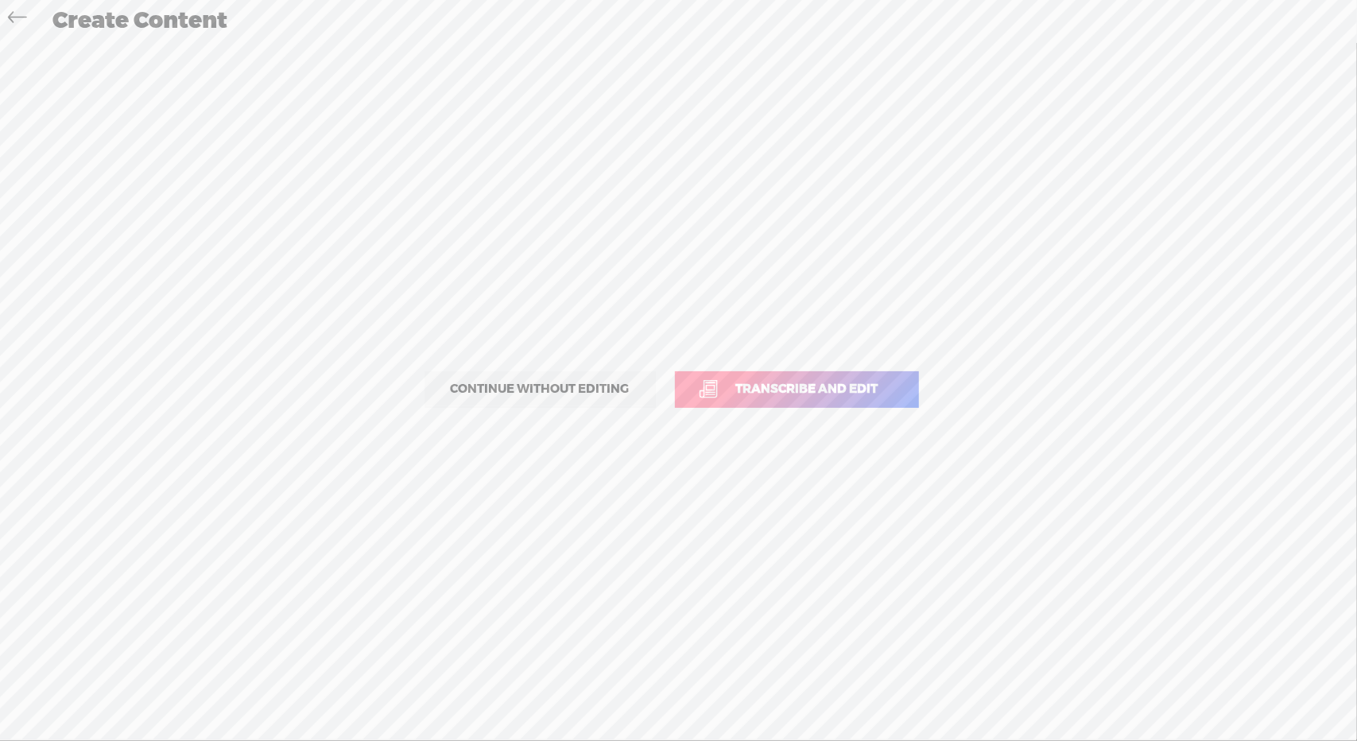
click at [836, 374] on link "Transcribe and edit" at bounding box center [797, 389] width 244 height 37
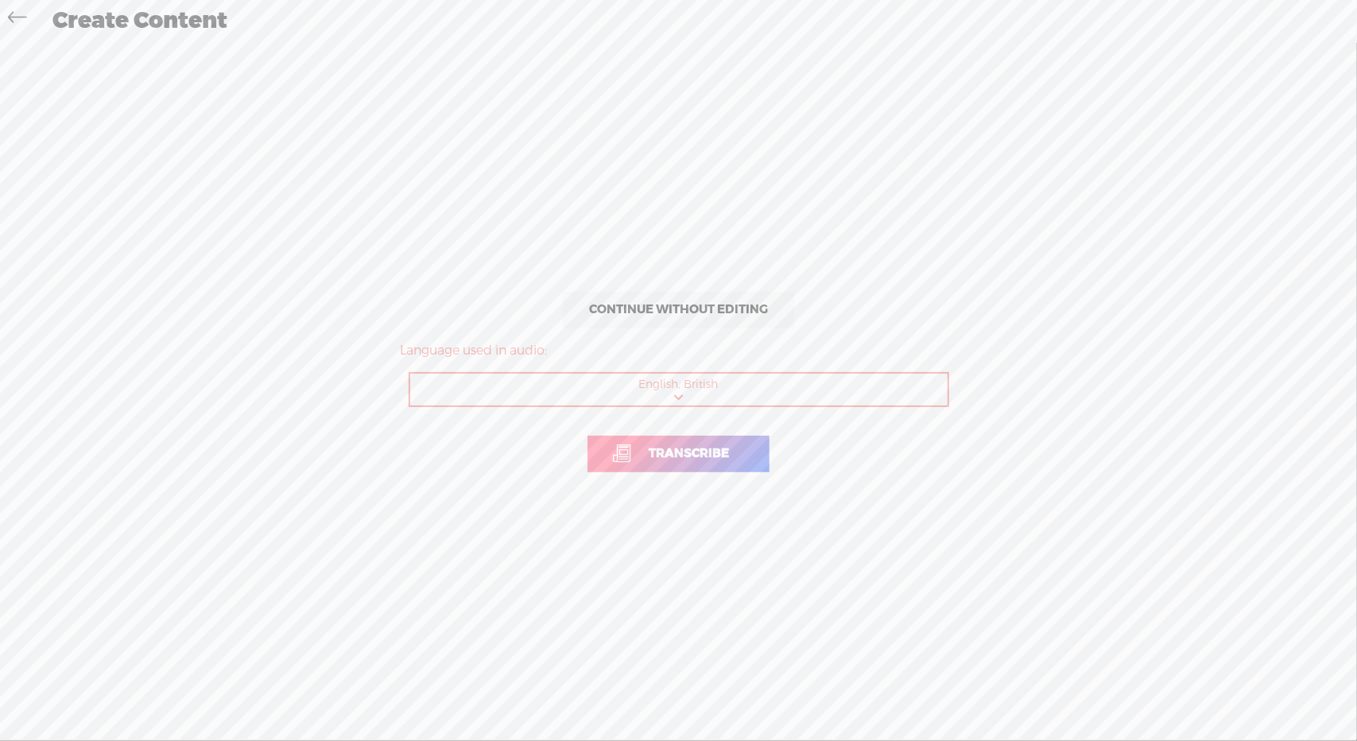
click at [717, 443] on link "Transcribe" at bounding box center [678, 454] width 182 height 37
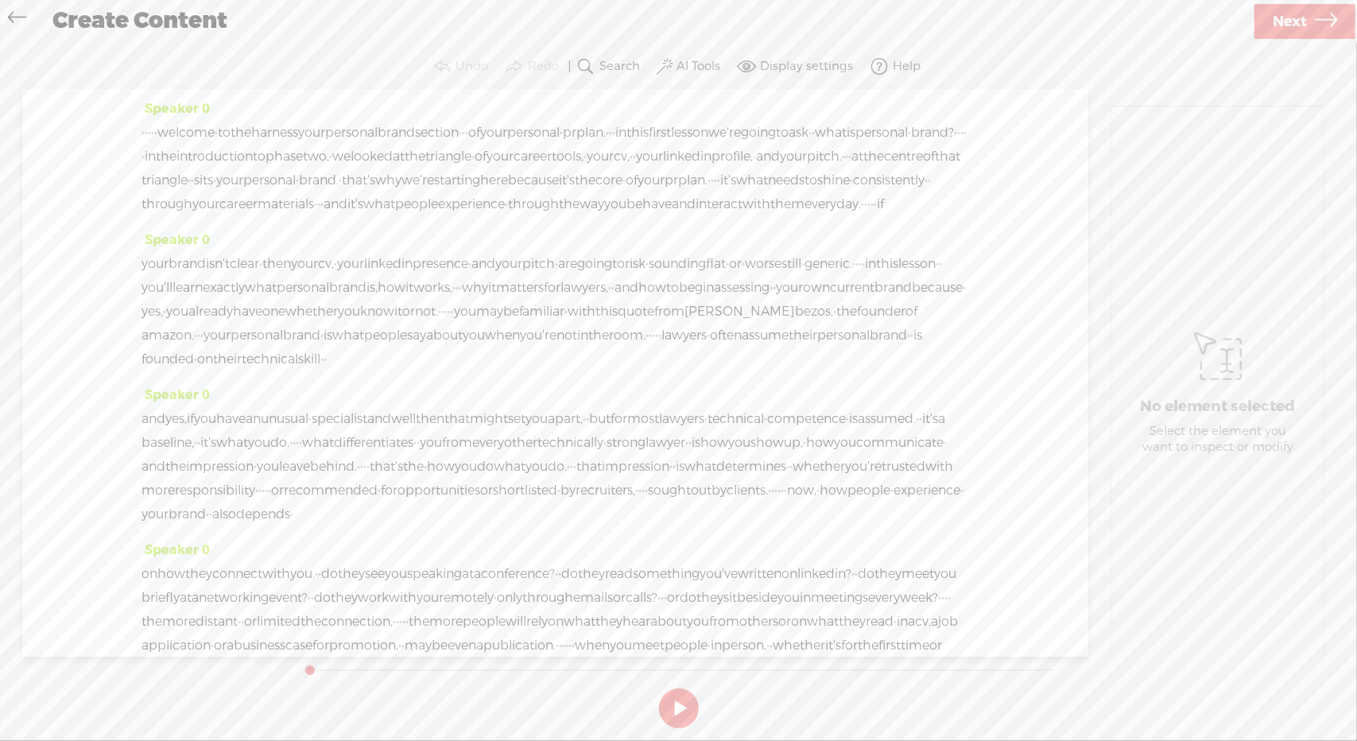
click at [687, 700] on button at bounding box center [679, 708] width 40 height 40
click at [696, 66] on label "AI Tools" at bounding box center [699, 67] width 44 height 16
click at [488, 155] on span "Find Silences..." at bounding box center [450, 158] width 93 height 36
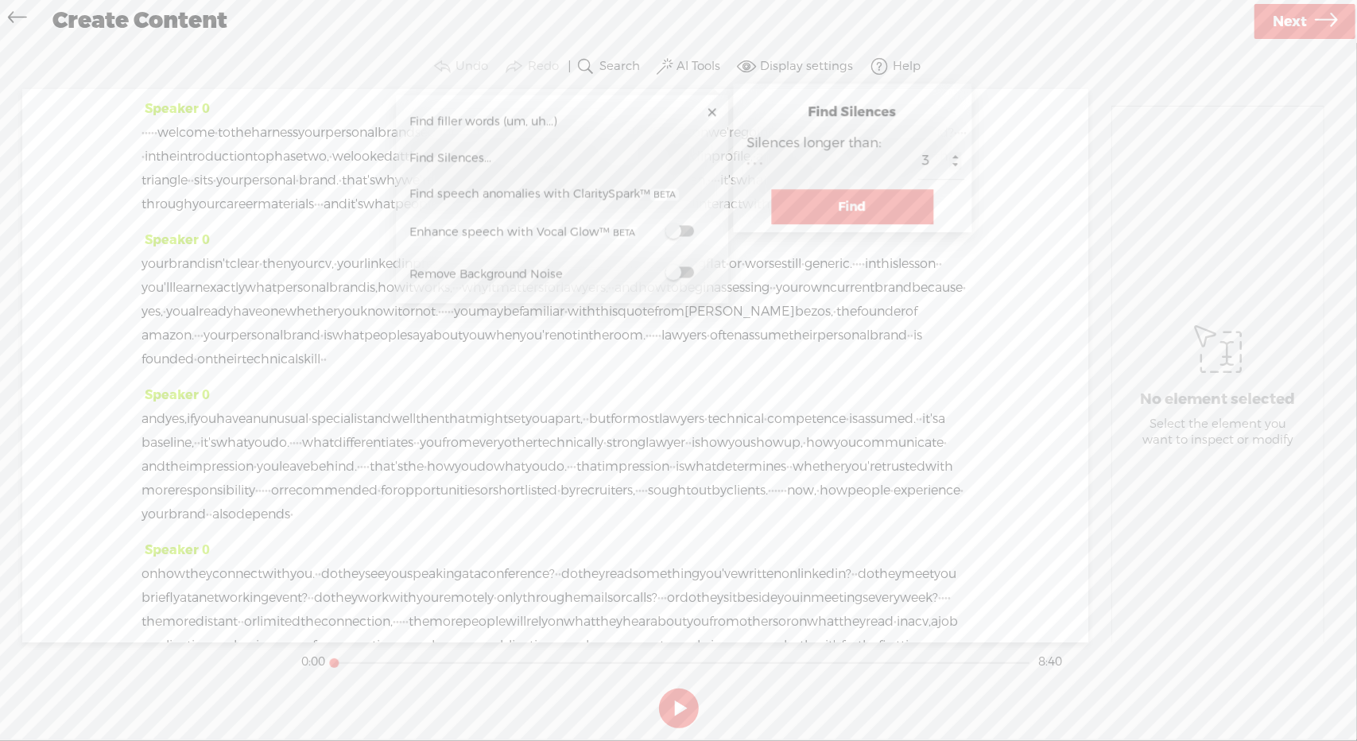
click at [816, 203] on button "Find" at bounding box center [852, 206] width 162 height 35
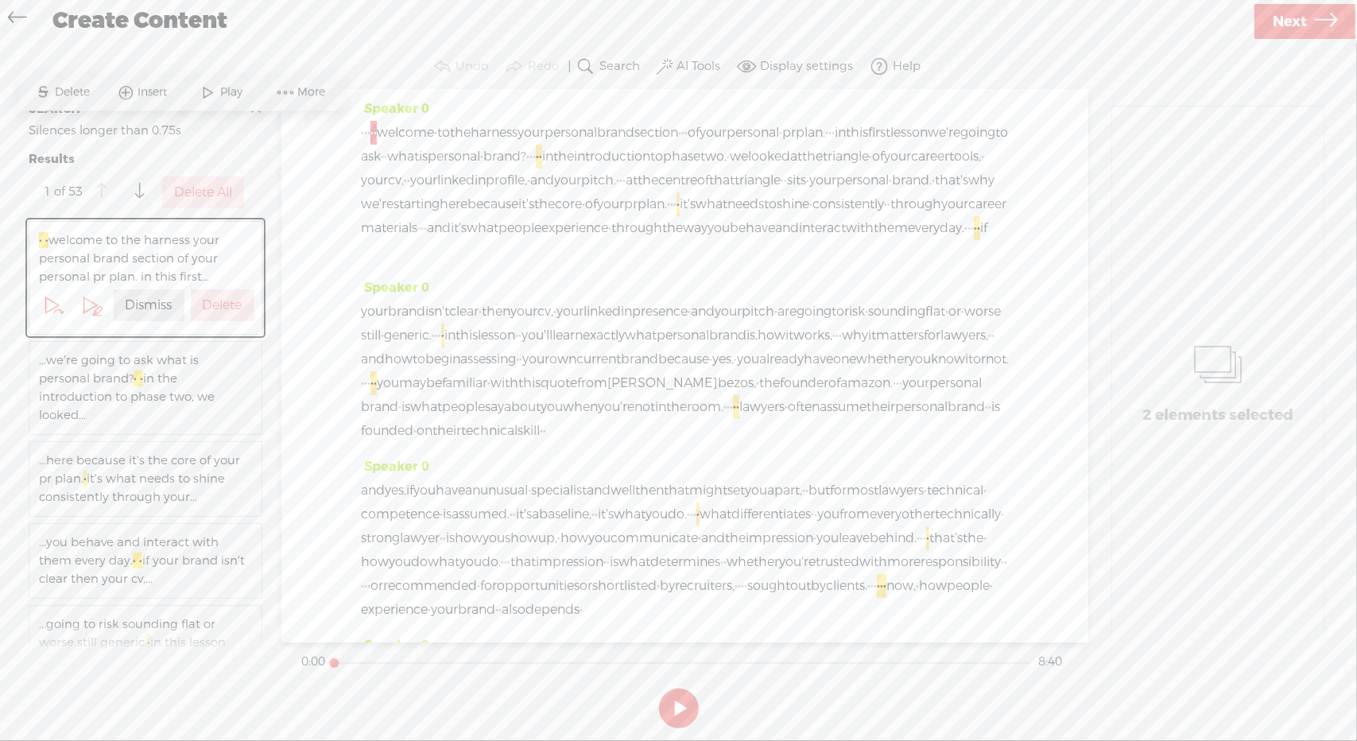
click at [213, 188] on label "Delete All" at bounding box center [203, 192] width 58 height 17
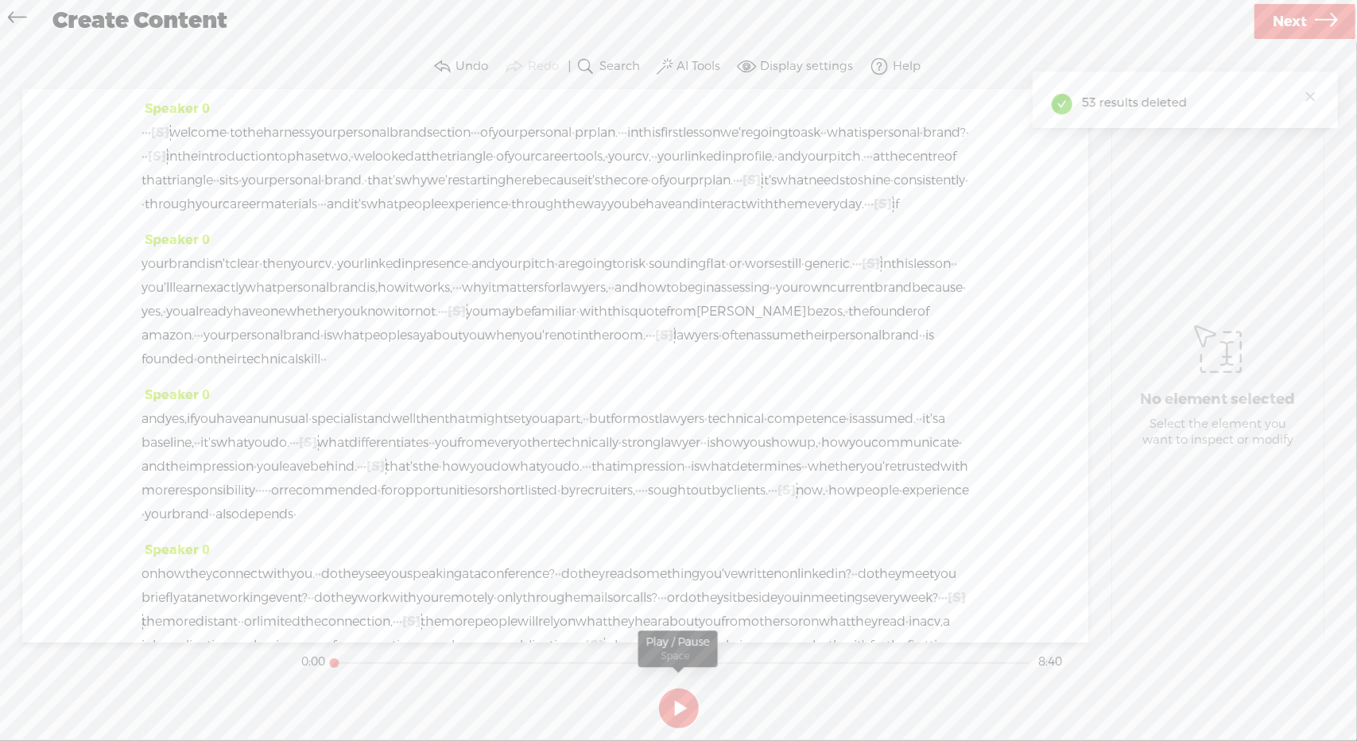
click at [684, 711] on button at bounding box center [679, 708] width 40 height 40
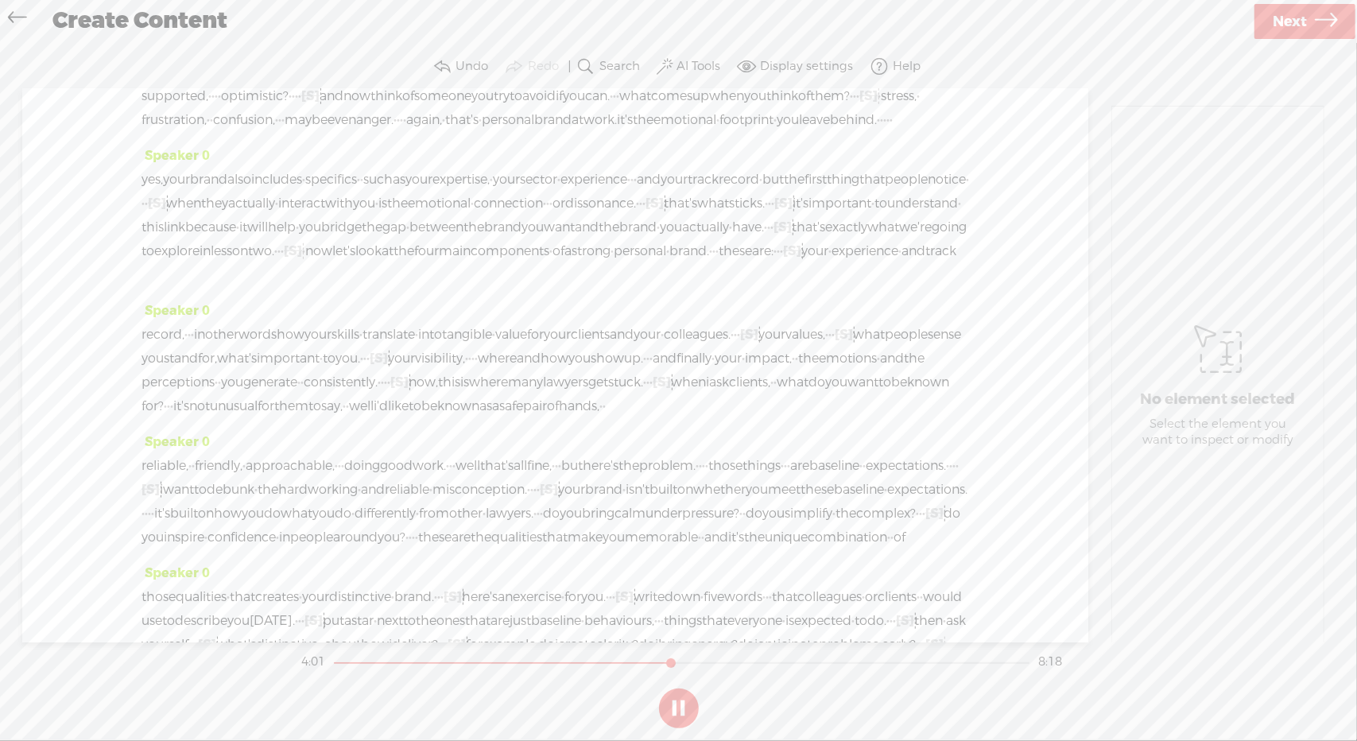
scroll to position [974, 0]
click at [679, 705] on button at bounding box center [679, 708] width 40 height 40
drag, startPoint x: 293, startPoint y: 459, endPoint x: 443, endPoint y: 463, distance: 150.3
click at [443, 280] on div "yes, your brand also includes · specifics · · such as your expertise, · your se…" at bounding box center [556, 220] width 828 height 119
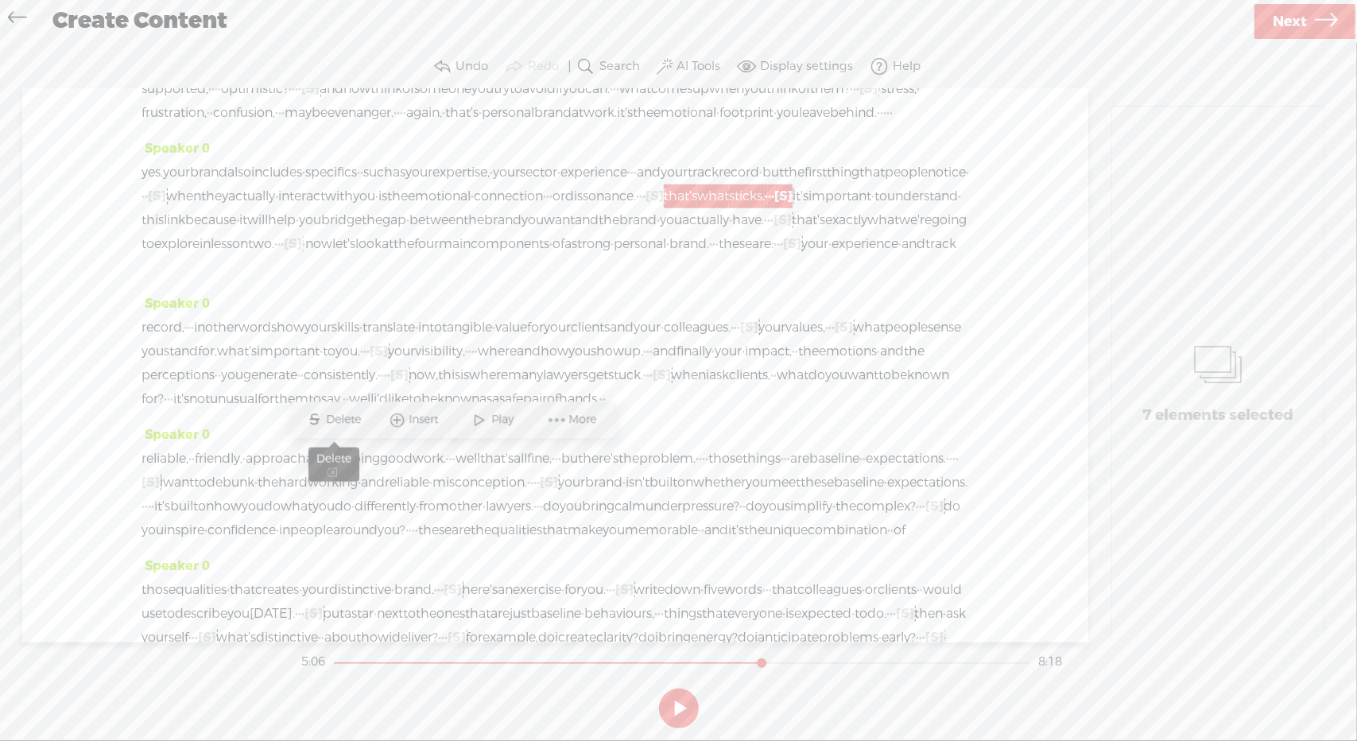
click at [316, 420] on span "S" at bounding box center [315, 419] width 24 height 29
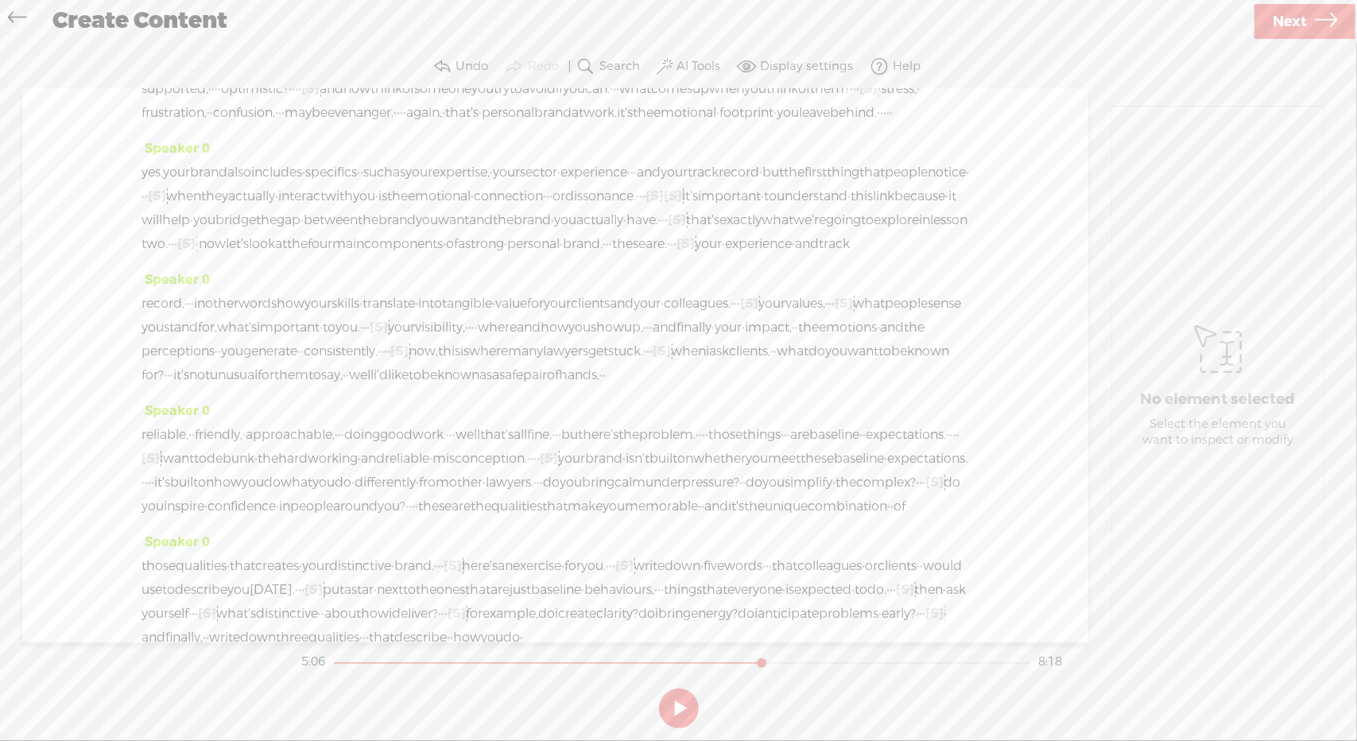
click at [565, 208] on span "dissonance." at bounding box center [600, 196] width 71 height 24
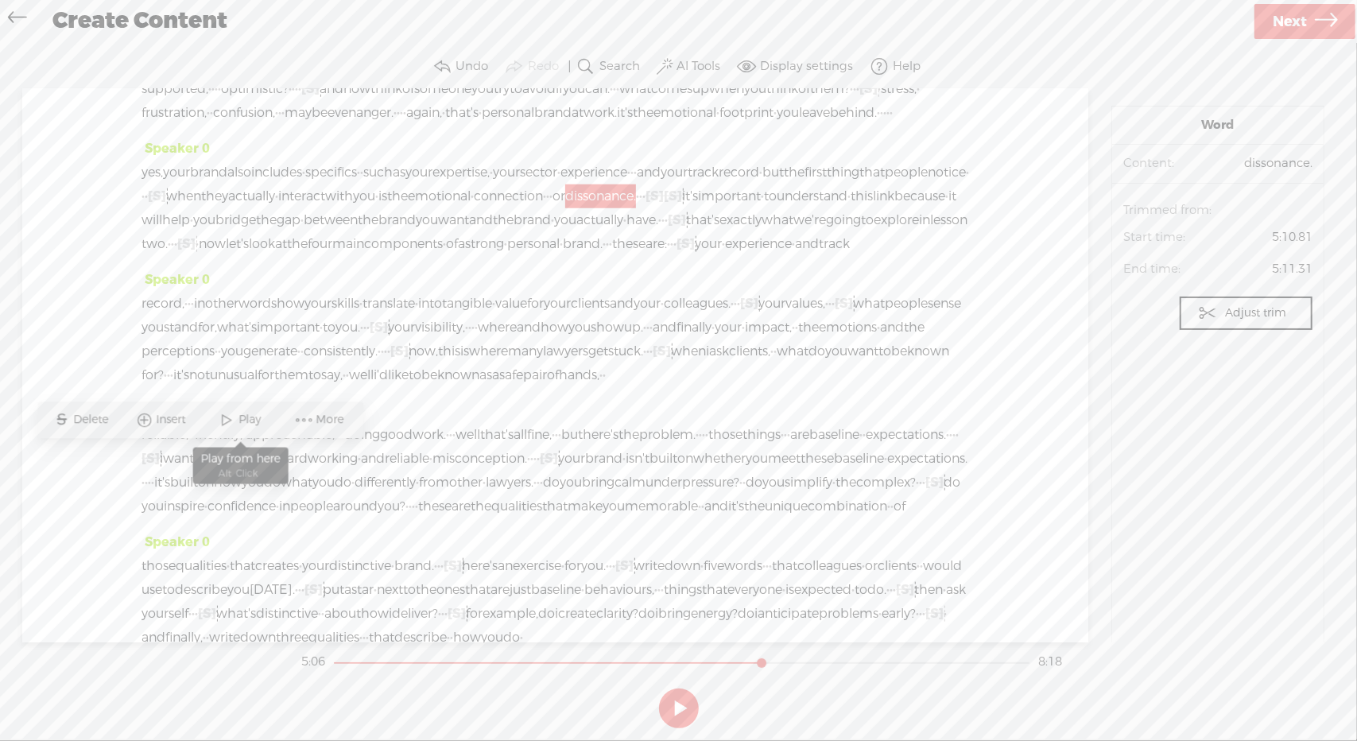
click at [257, 422] on span "Play" at bounding box center [252, 421] width 26 height 16
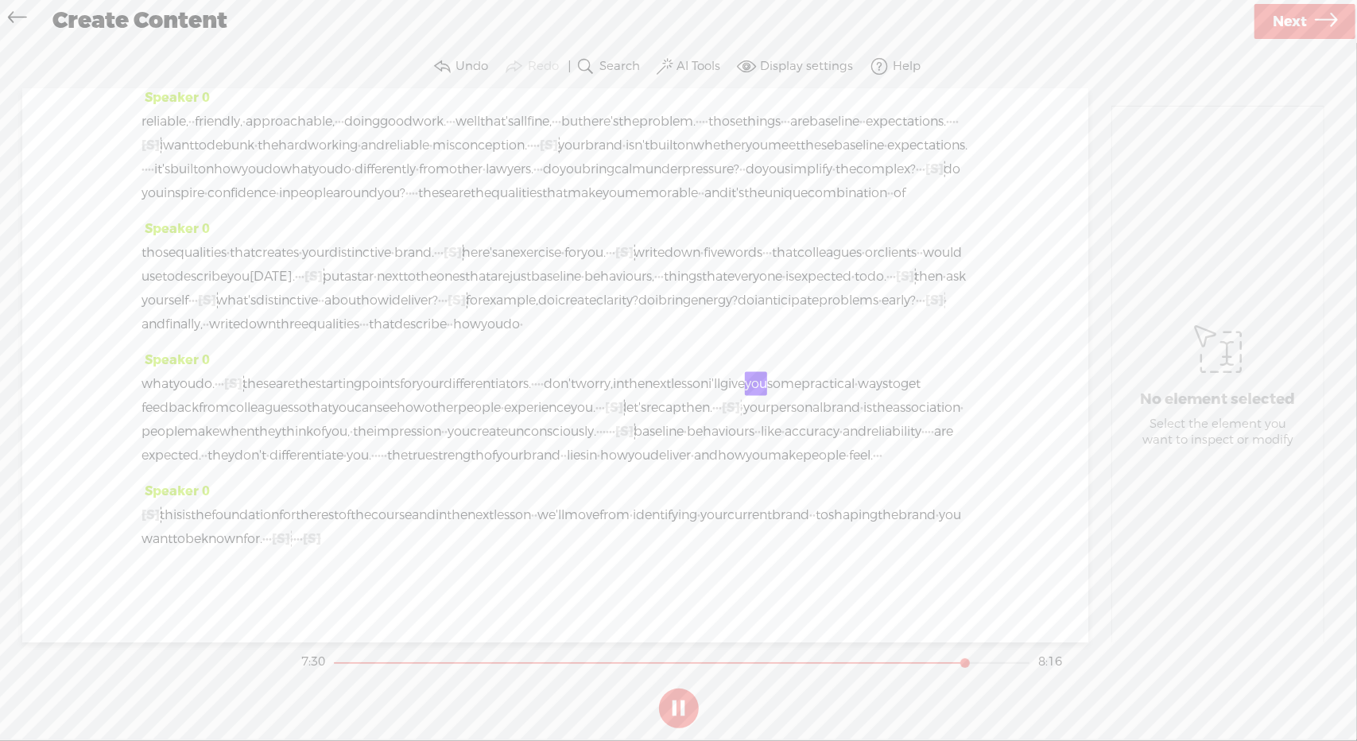
scroll to position [1716, 0]
drag, startPoint x: 623, startPoint y: 537, endPoint x: 747, endPoint y: 549, distance: 124.5
click at [747, 549] on div "[S] · · this is the foundation for the rest of the course and in the next lesso…" at bounding box center [556, 527] width 828 height 48
click at [584, 497] on span "Delete" at bounding box center [591, 501] width 39 height 16
click at [1289, 23] on span "Next" at bounding box center [1290, 22] width 34 height 41
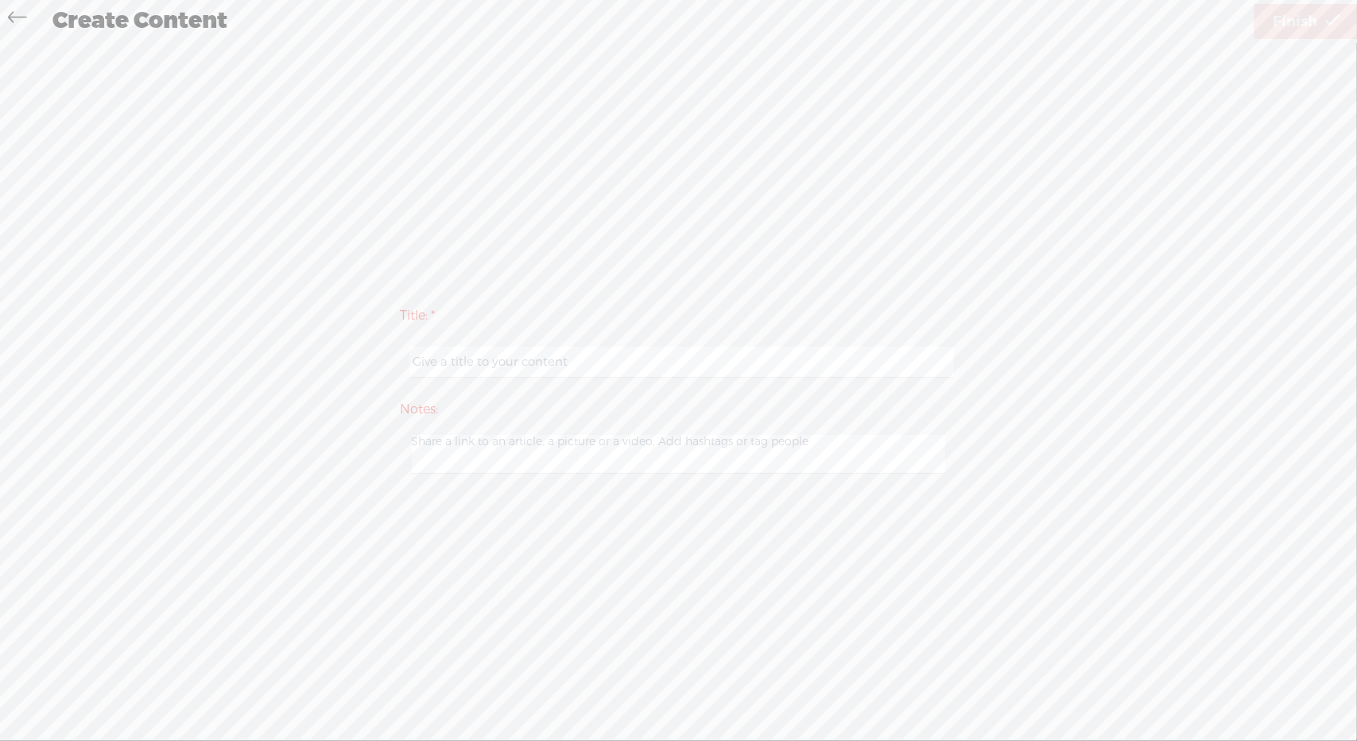
click at [514, 355] on input "text" at bounding box center [681, 362] width 545 height 31
type input "HYPB 1 reworked"
click at [1307, 26] on span "Finish" at bounding box center [1295, 22] width 45 height 41
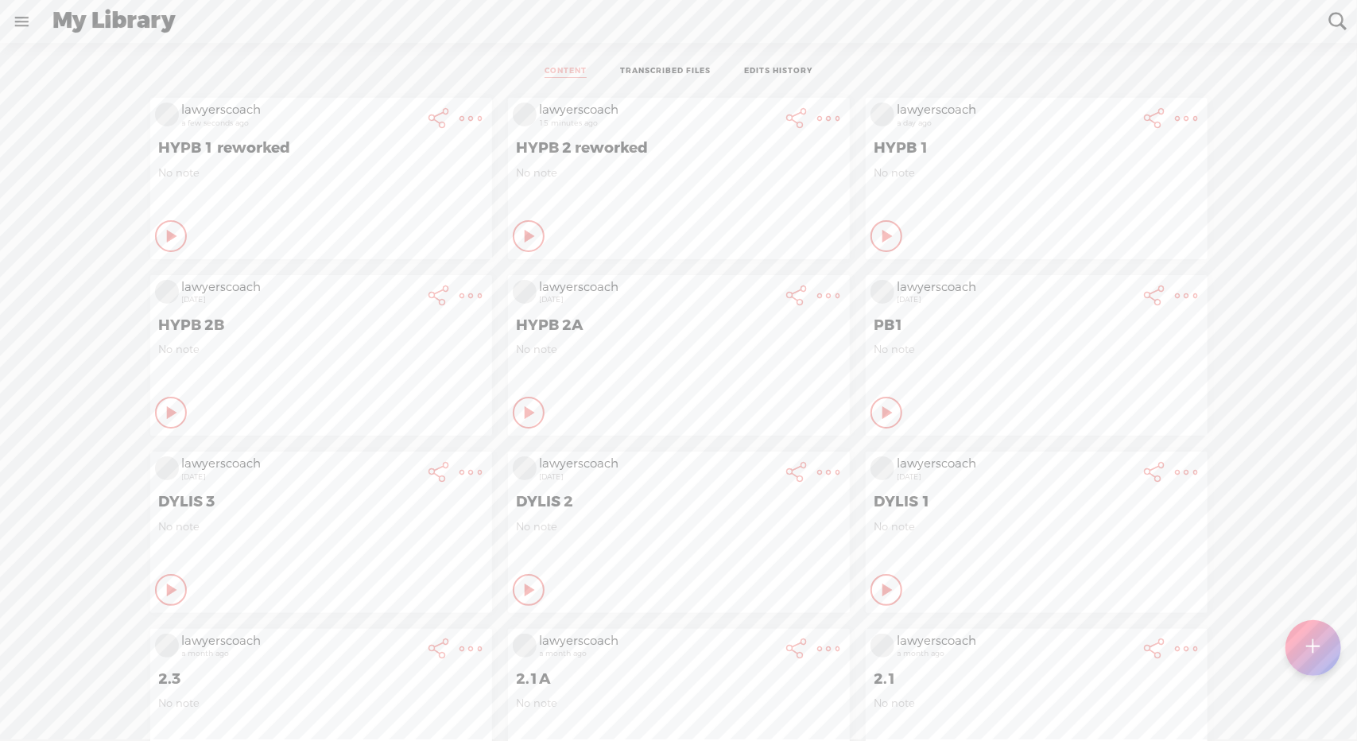
click at [460, 114] on t at bounding box center [471, 118] width 22 height 22
click at [321, 288] on link "Download Audio" at bounding box center [373, 281] width 180 height 37
click at [235, 258] on span "Download .mp3 file" at bounding box center [185, 264] width 140 height 36
